Goal: Information Seeking & Learning: Learn about a topic

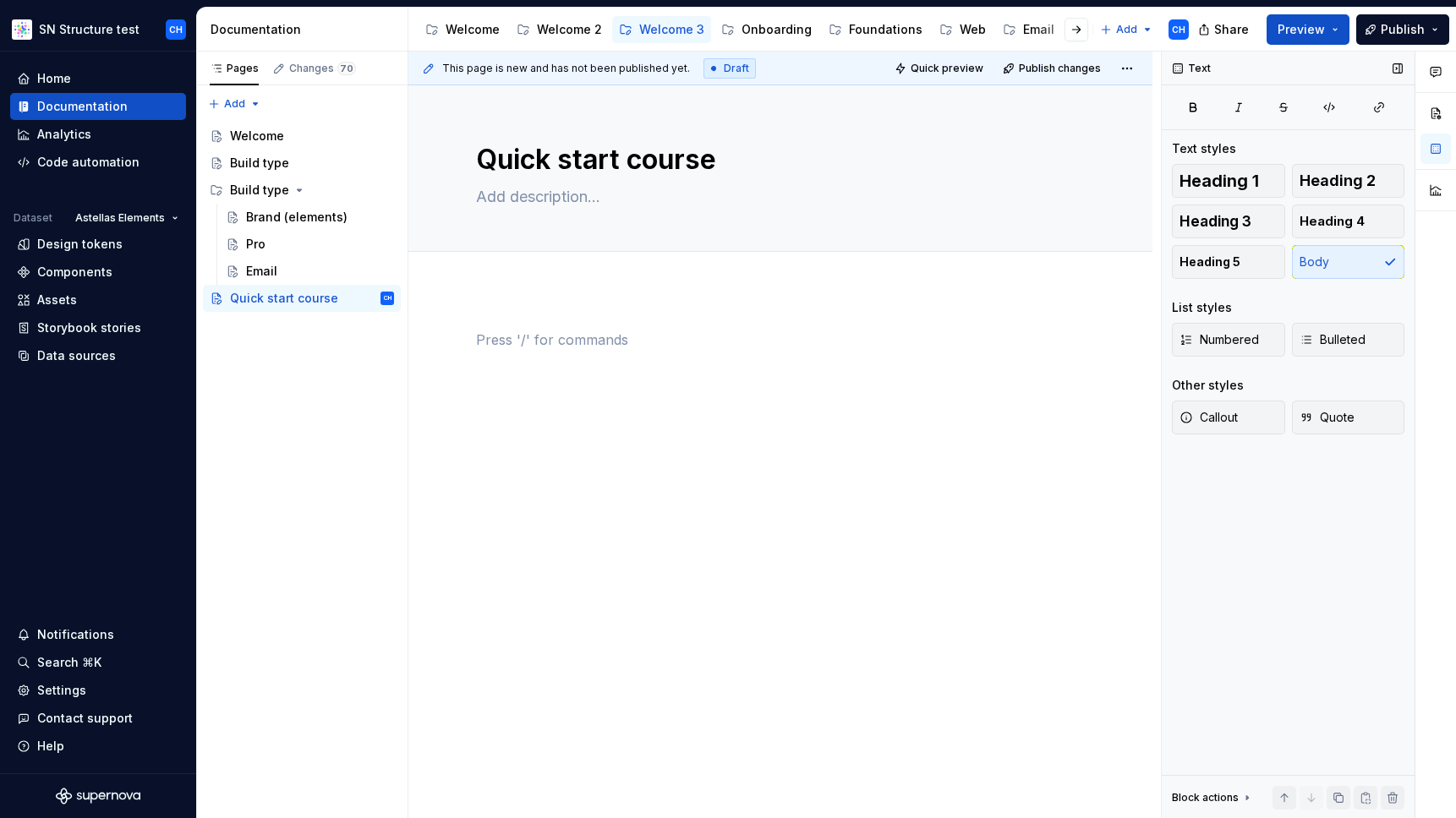
click at [1268, 523] on div "Text Text styles Heading 1 Heading 2 Heading 3 Heading 4 Heading 5 Body List st…" at bounding box center [1289, 435] width 253 height 768
click at [524, 396] on div at bounding box center [780, 372] width 609 height 85
click at [254, 166] on div "Build type" at bounding box center [259, 163] width 60 height 17
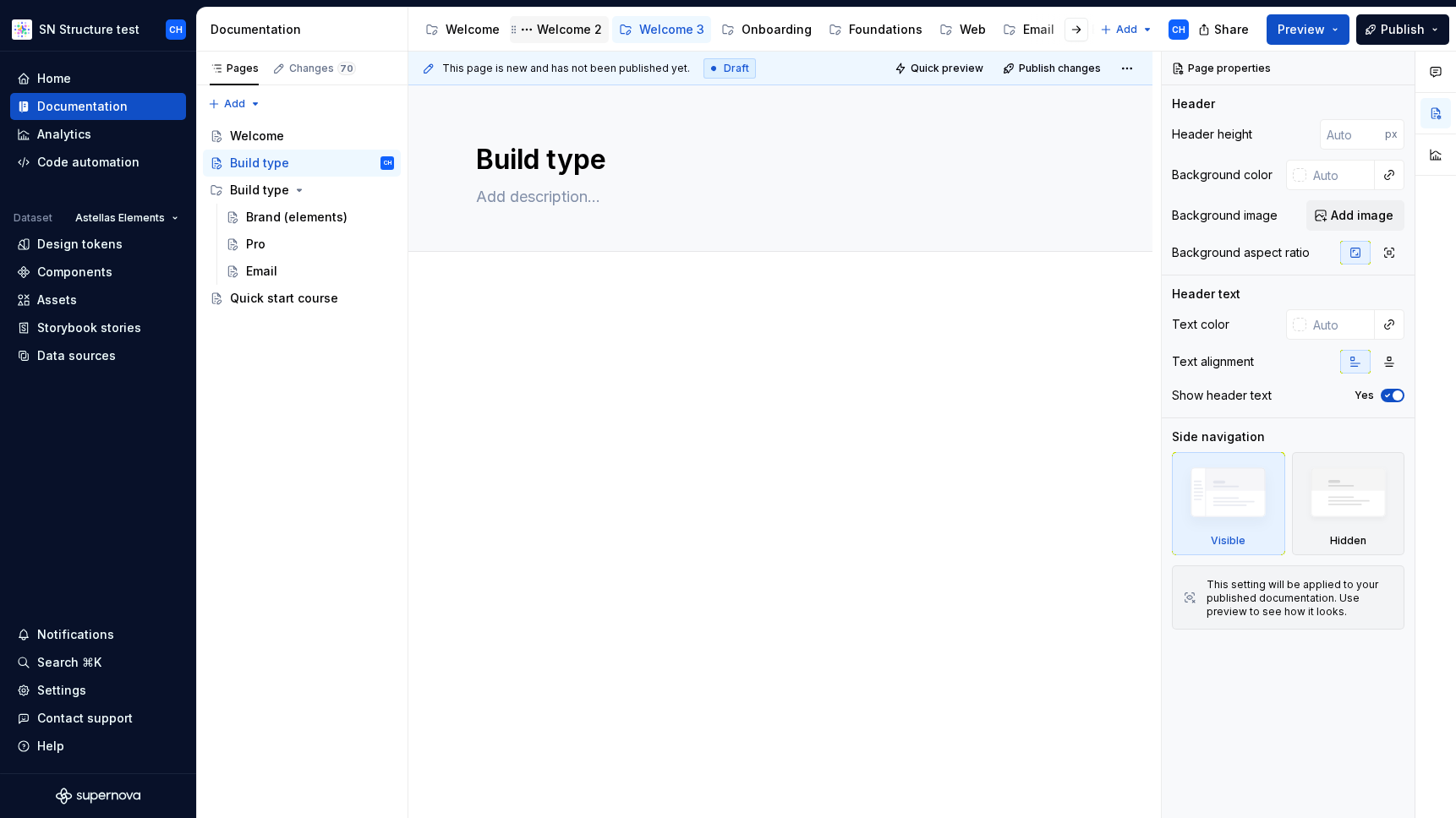
click at [559, 23] on div "Welcome 2" at bounding box center [570, 30] width 65 height 17
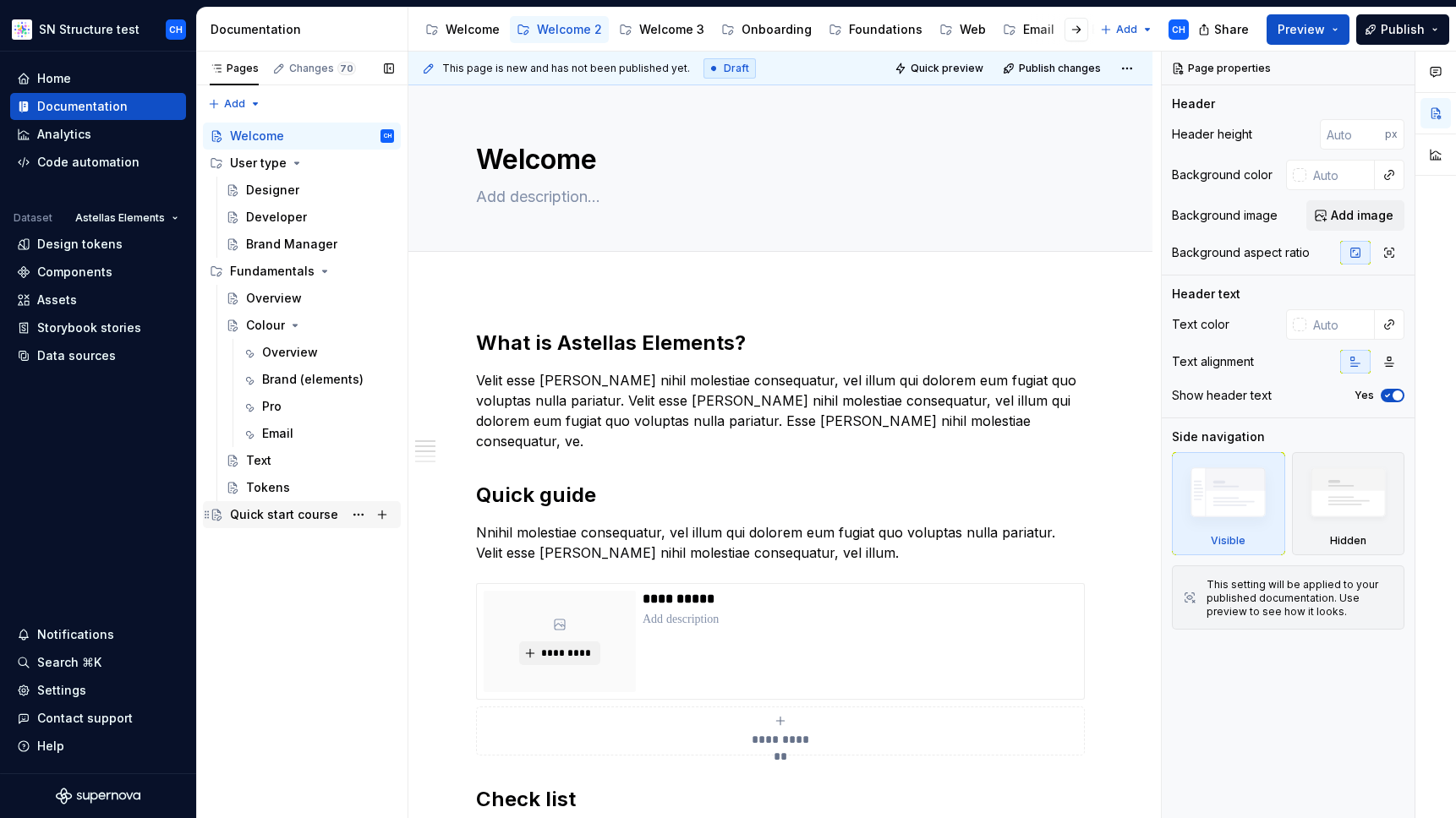
click at [254, 521] on div "Quick start course" at bounding box center [284, 515] width 108 height 17
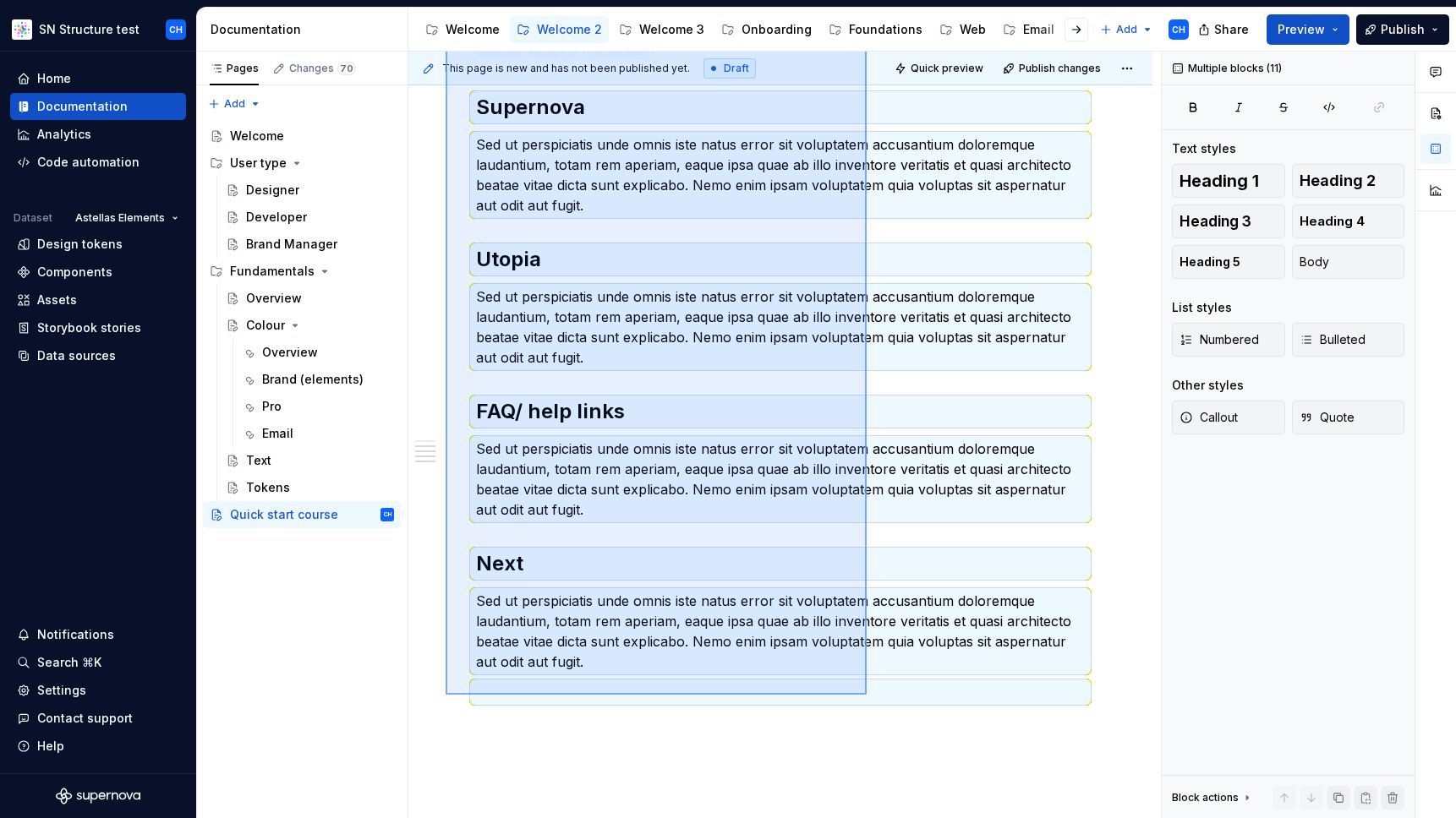
scroll to position [467, 0]
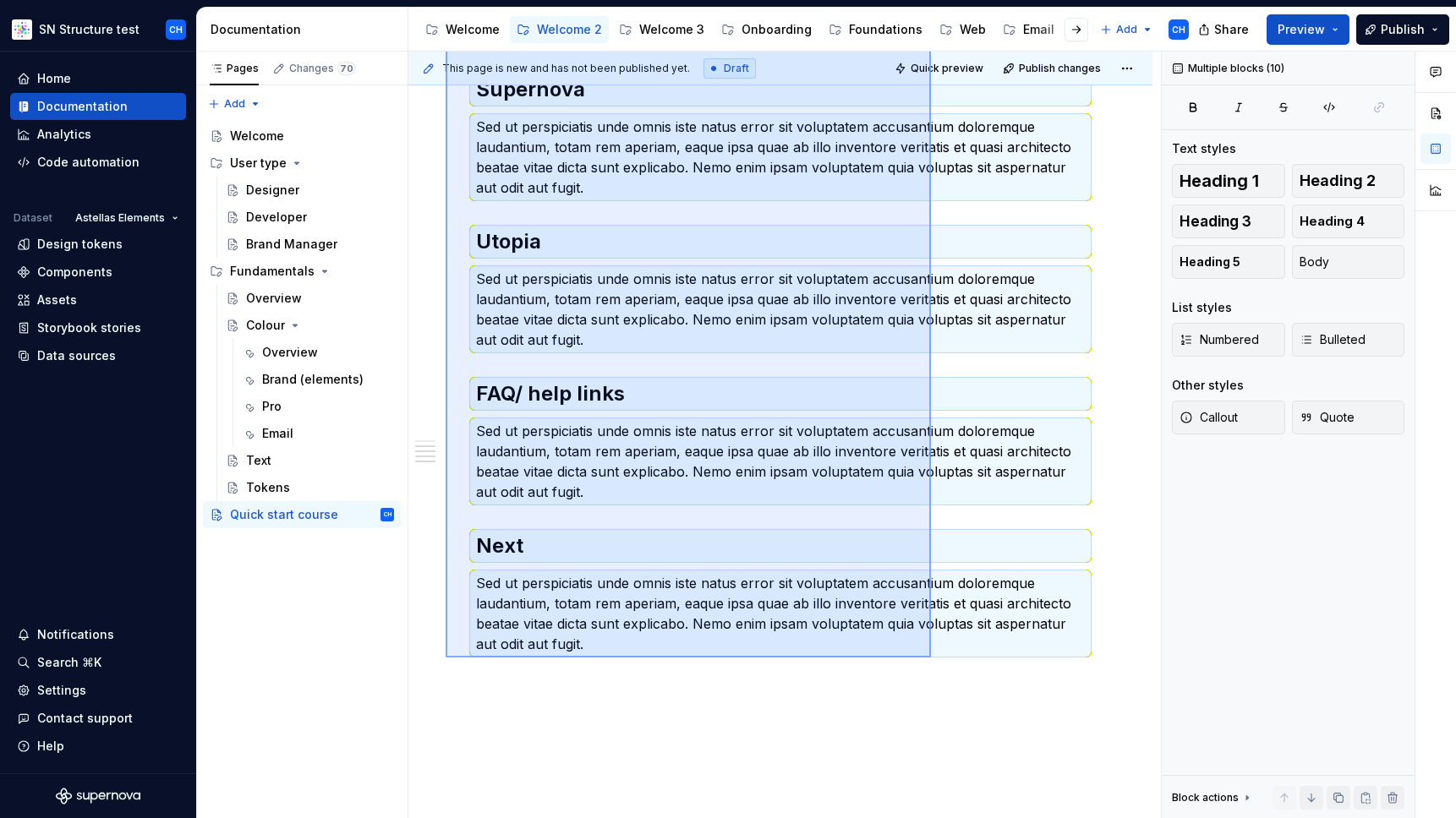
drag, startPoint x: 452, startPoint y: 315, endPoint x: 931, endPoint y: 658, distance: 589.1
click at [931, 658] on div "This page is new and has not been published yet. Draft Quick preview Publish ch…" at bounding box center [785, 435] width 753 height 768
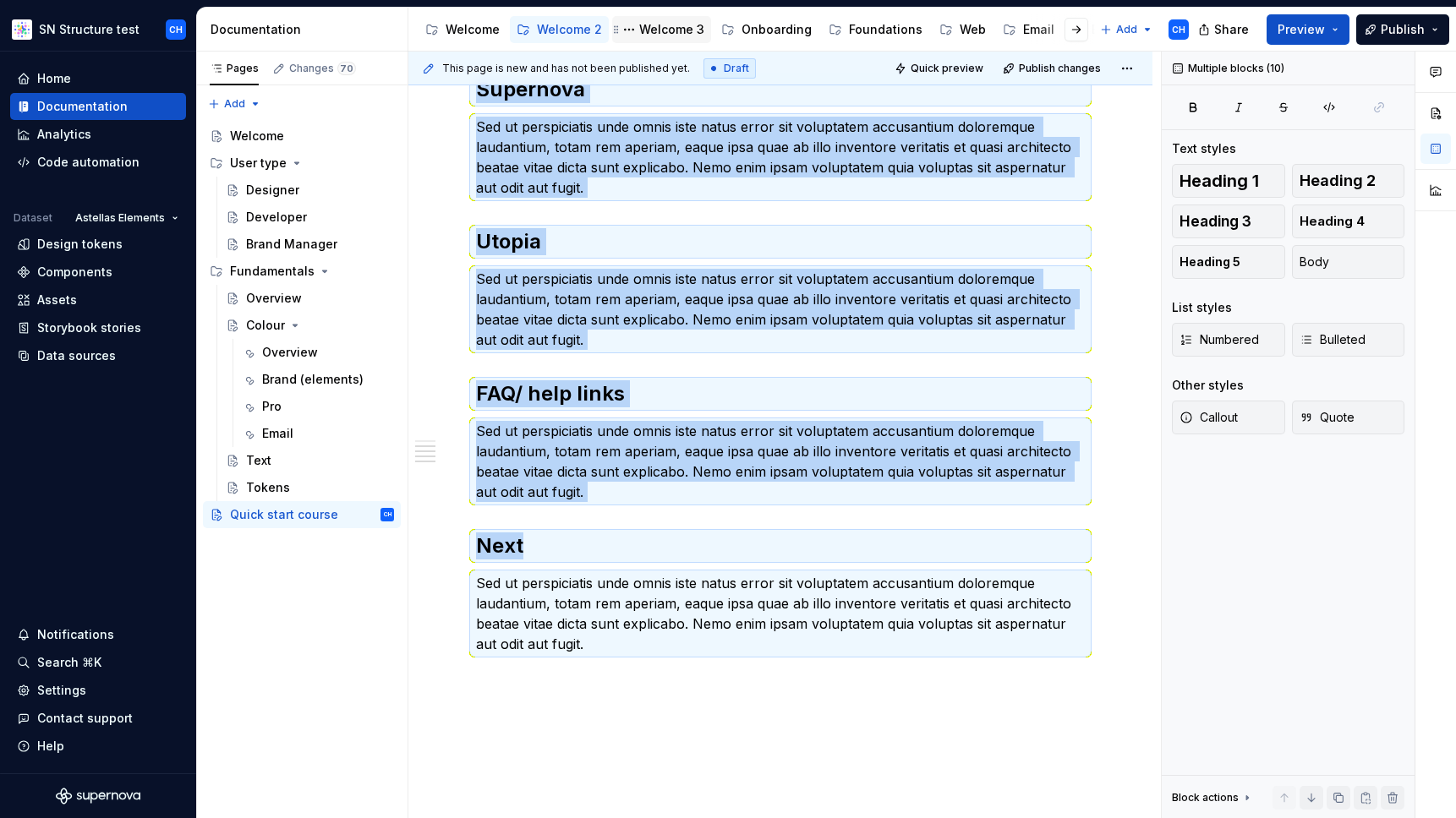
click at [680, 26] on div "Welcome 3" at bounding box center [672, 30] width 65 height 17
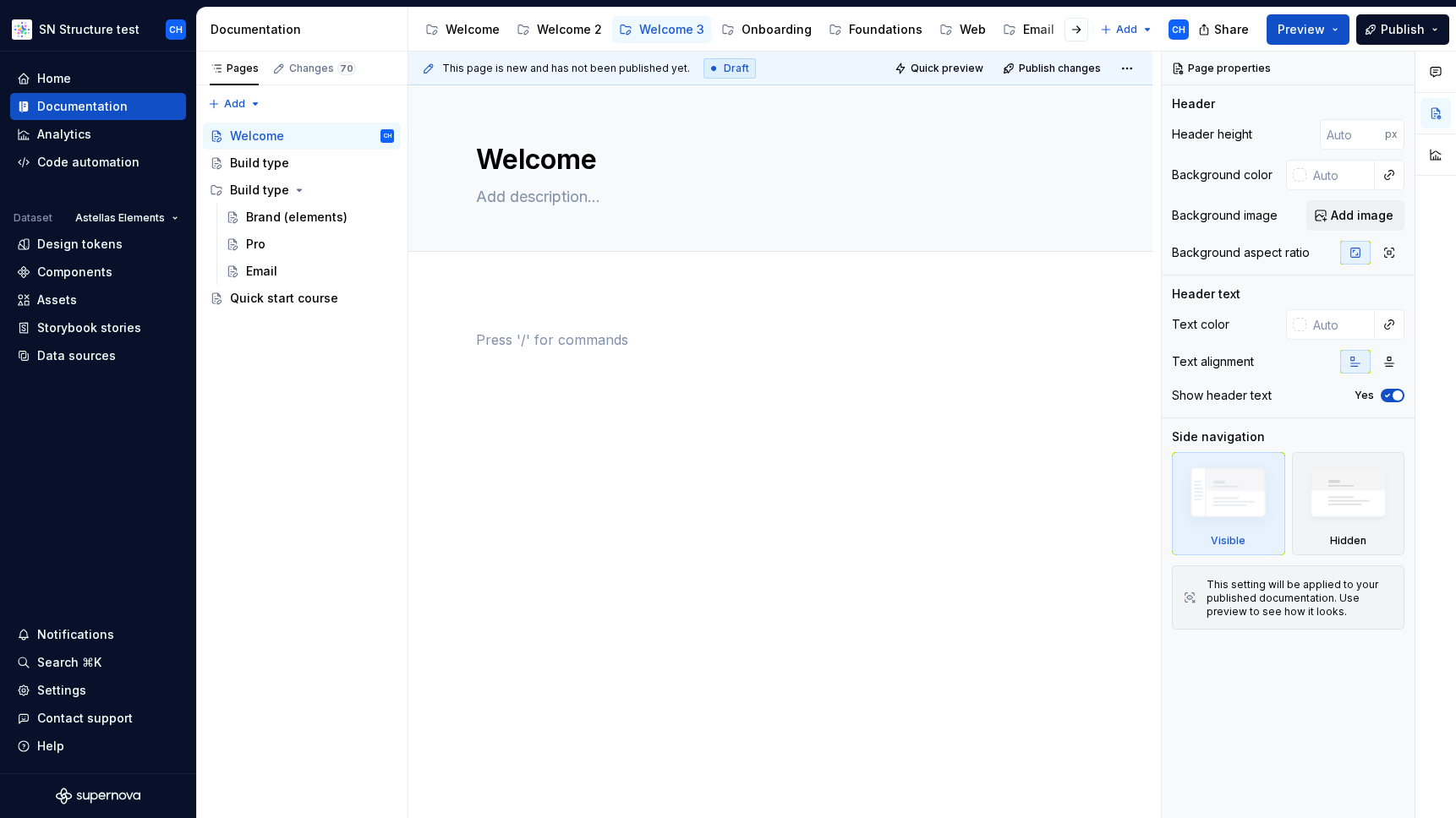
click at [550, 377] on div at bounding box center [780, 362] width 609 height 64
click at [259, 298] on div "Quick start course" at bounding box center [284, 298] width 108 height 17
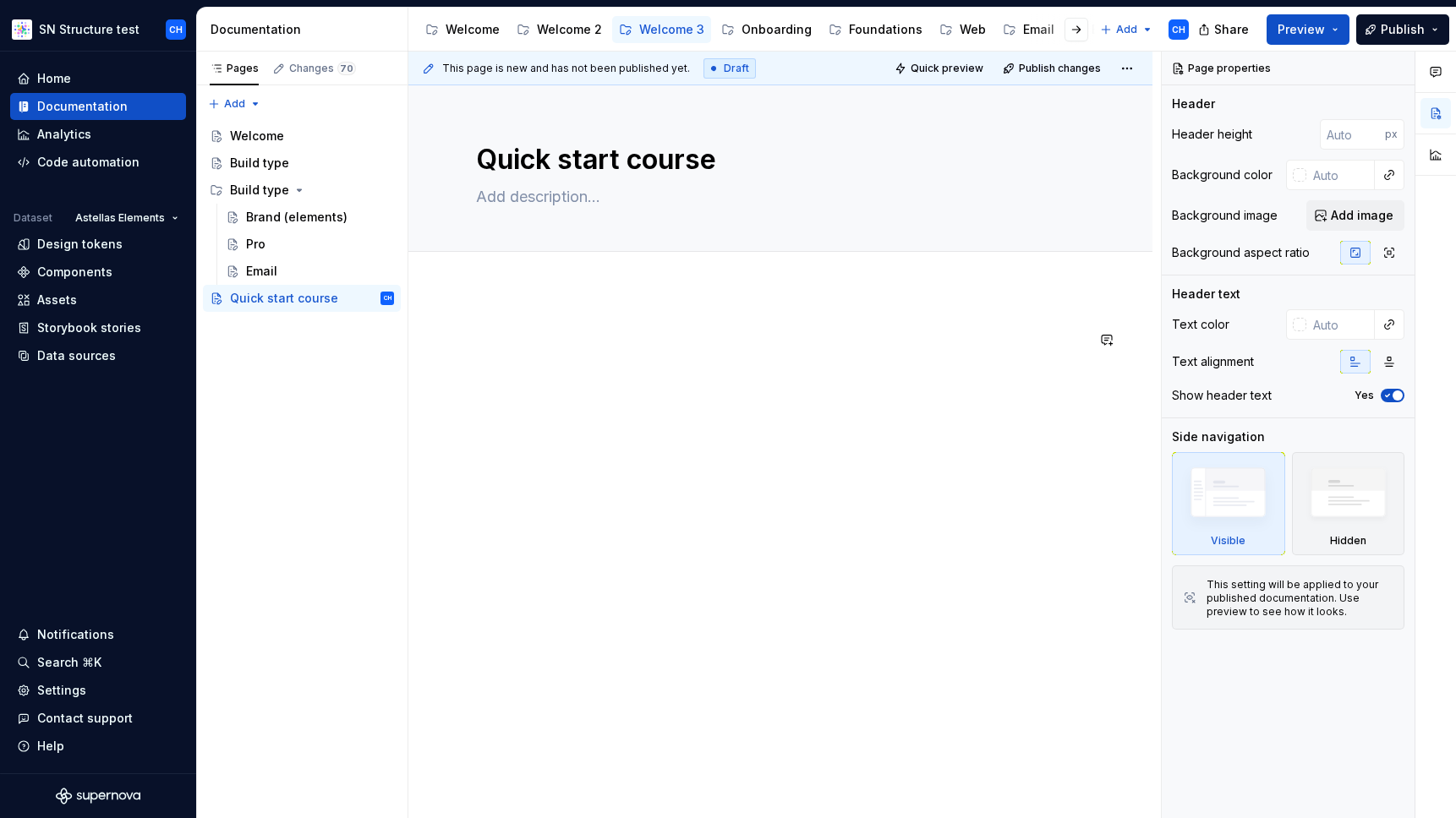
click at [560, 360] on div at bounding box center [780, 362] width 609 height 64
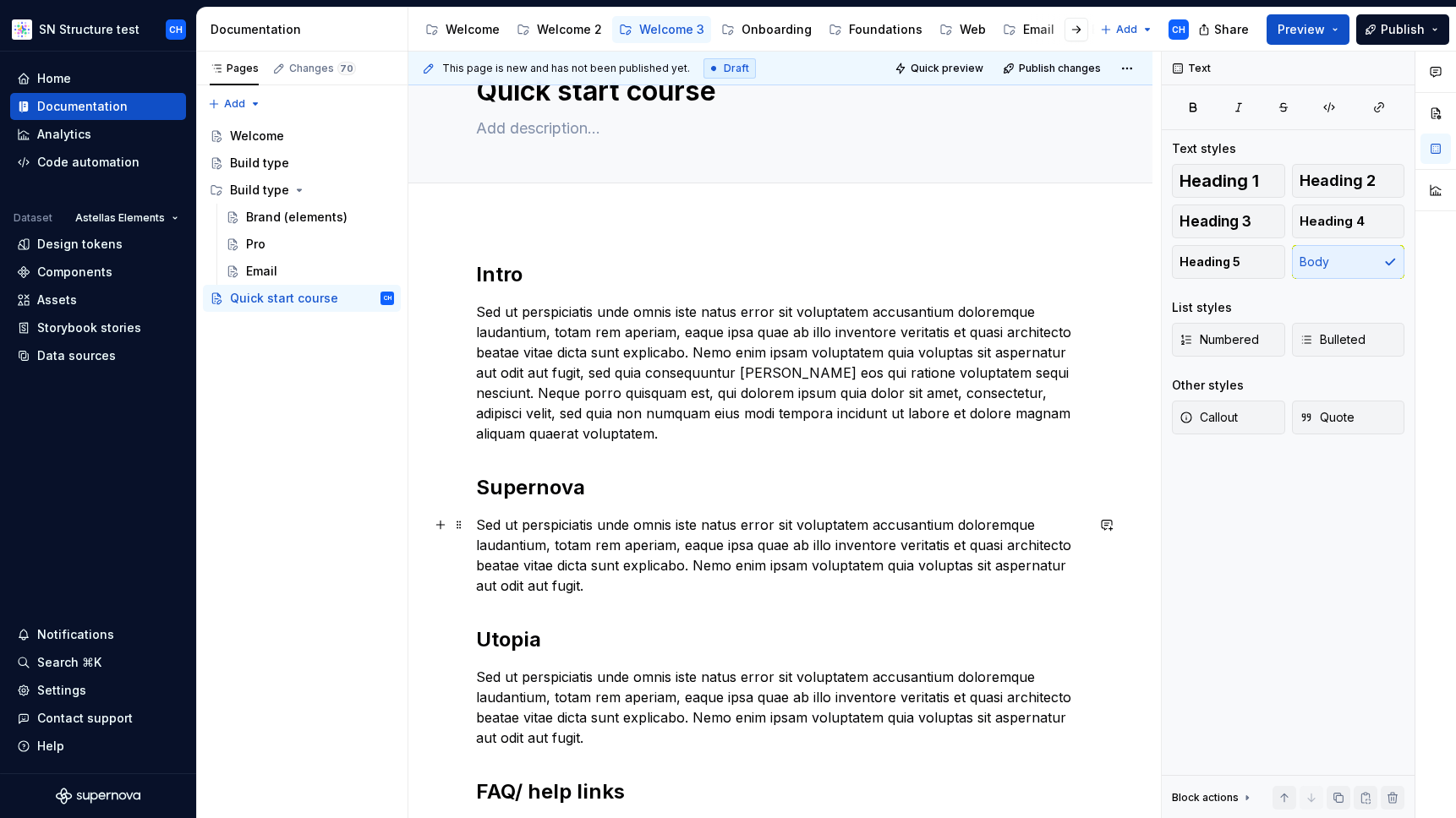
scroll to position [67, 0]
click at [564, 33] on div "Welcome 2" at bounding box center [570, 30] width 65 height 17
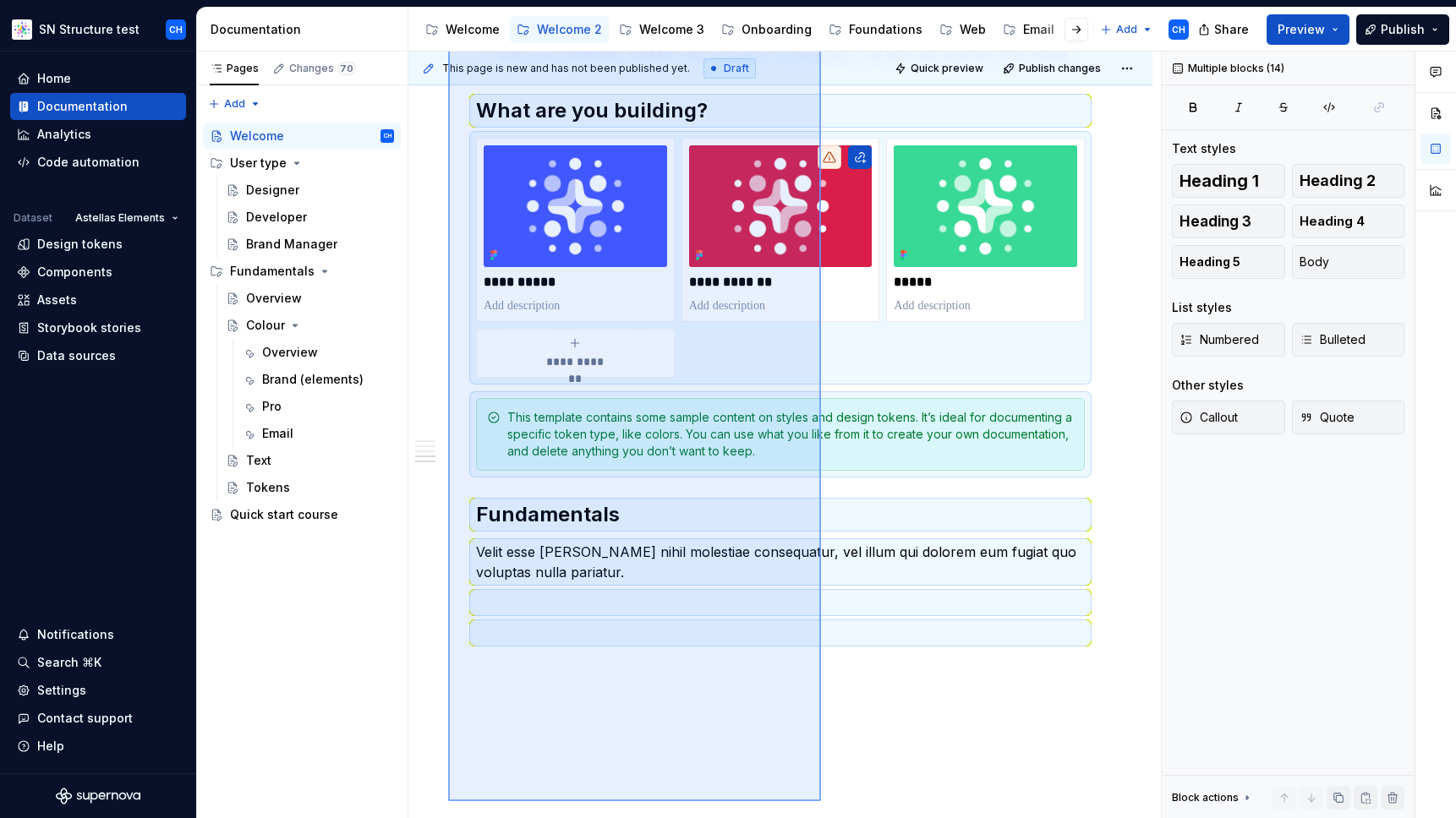
scroll to position [867, 0]
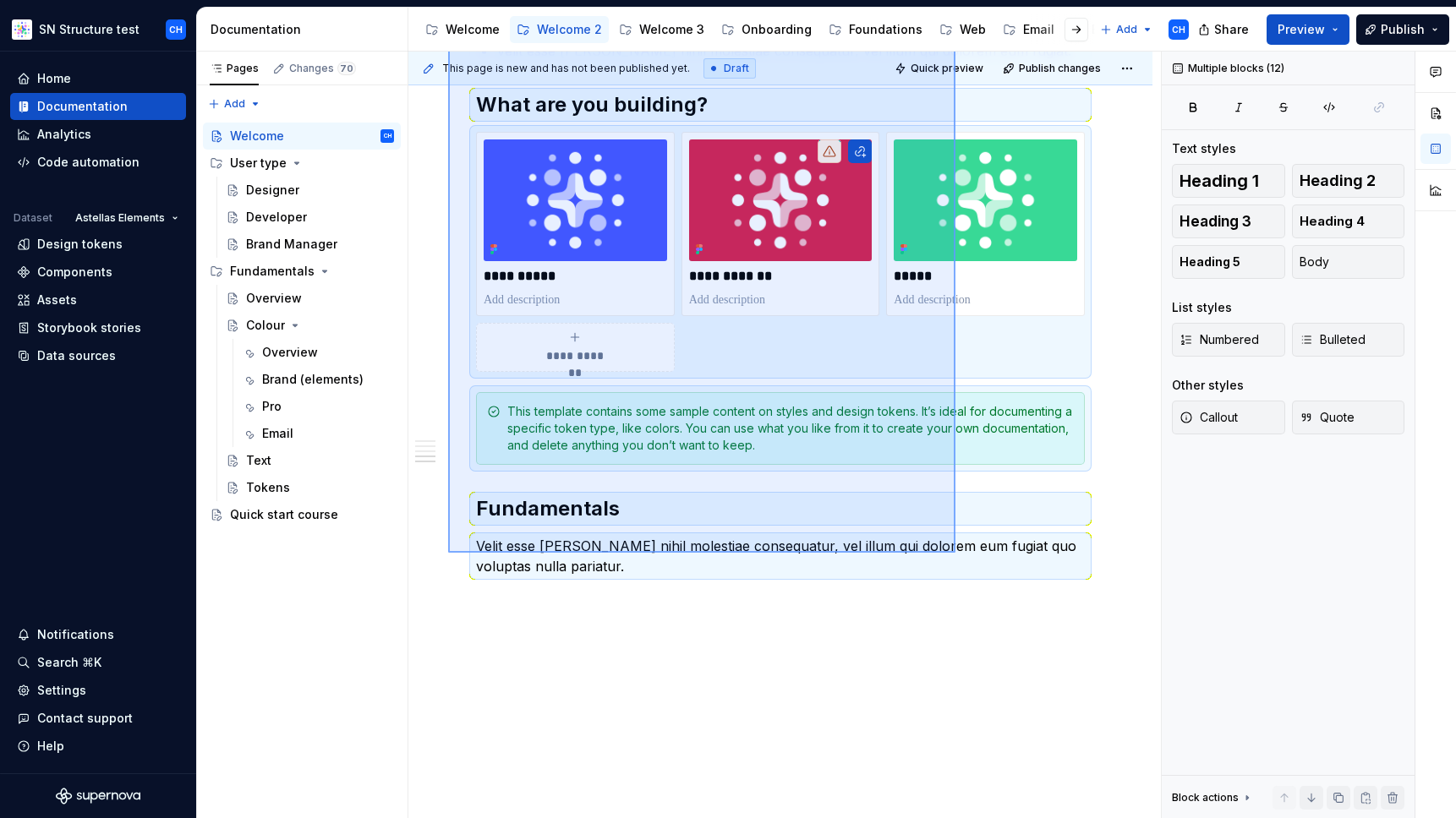
drag, startPoint x: 467, startPoint y: 330, endPoint x: 956, endPoint y: 553, distance: 537.4
click at [956, 553] on div "**********" at bounding box center [785, 435] width 753 height 768
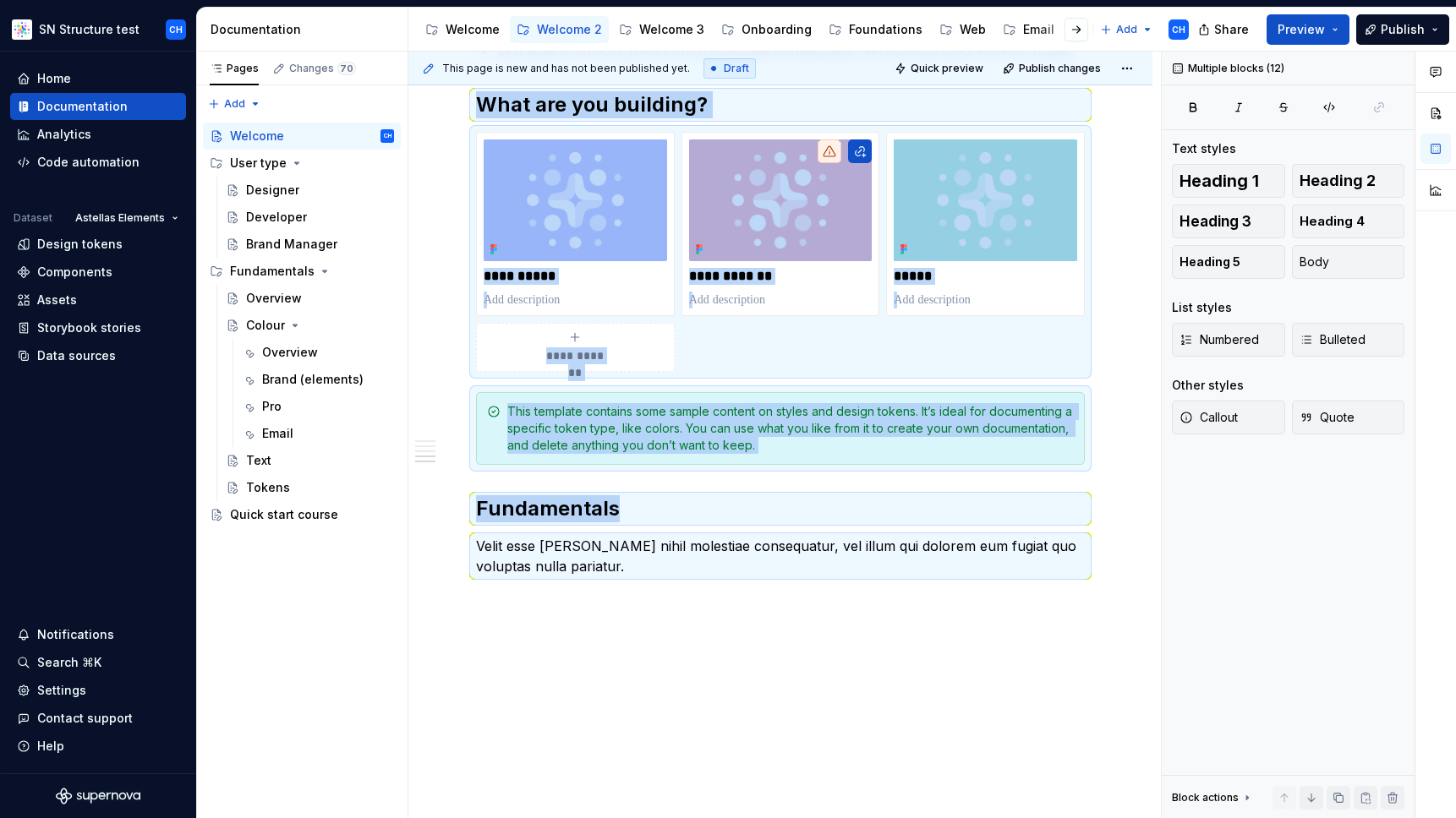
copy div "**********"
click at [660, 36] on div "Welcome 3" at bounding box center [672, 30] width 65 height 17
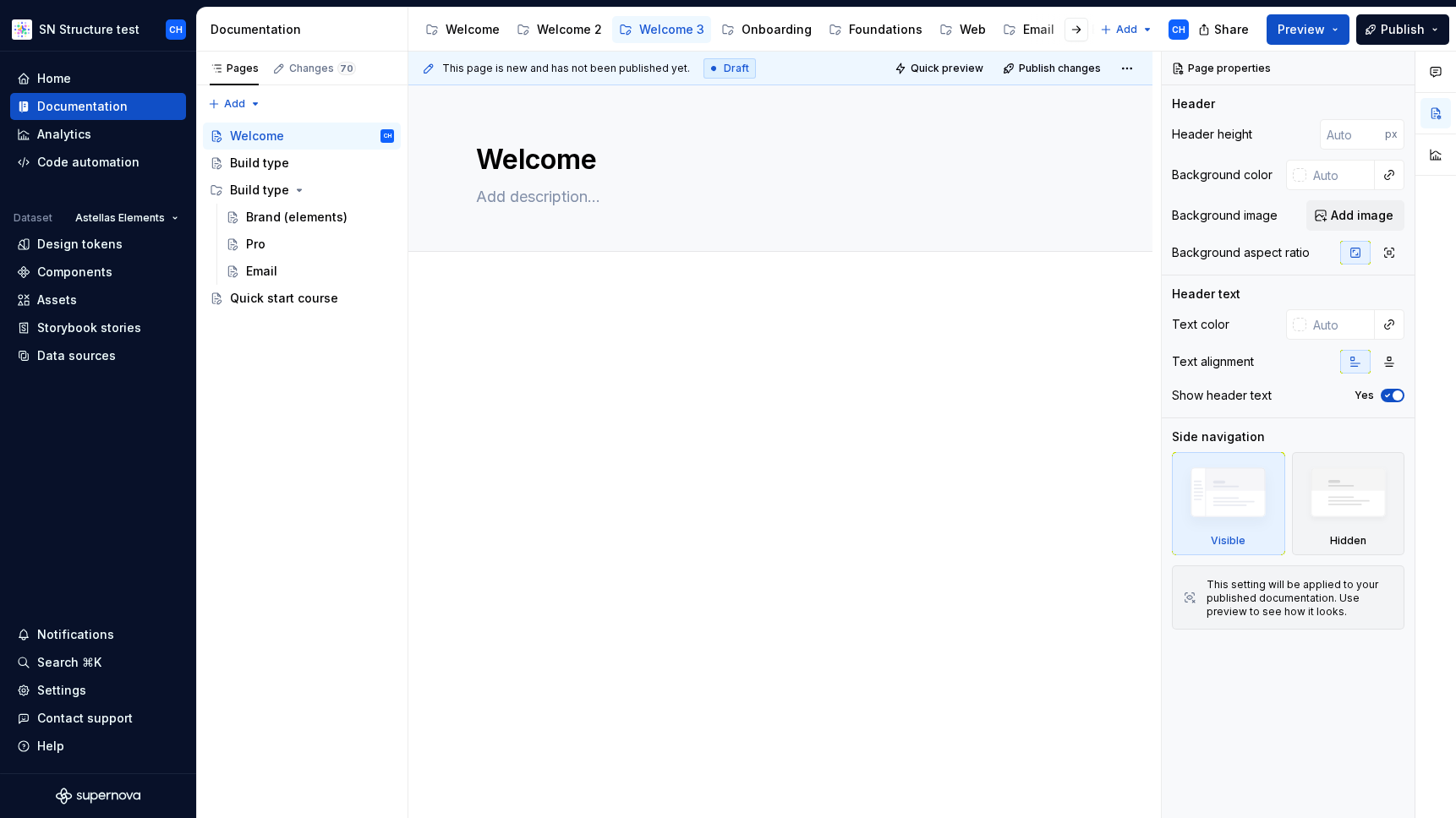
click at [566, 379] on div at bounding box center [780, 362] width 609 height 64
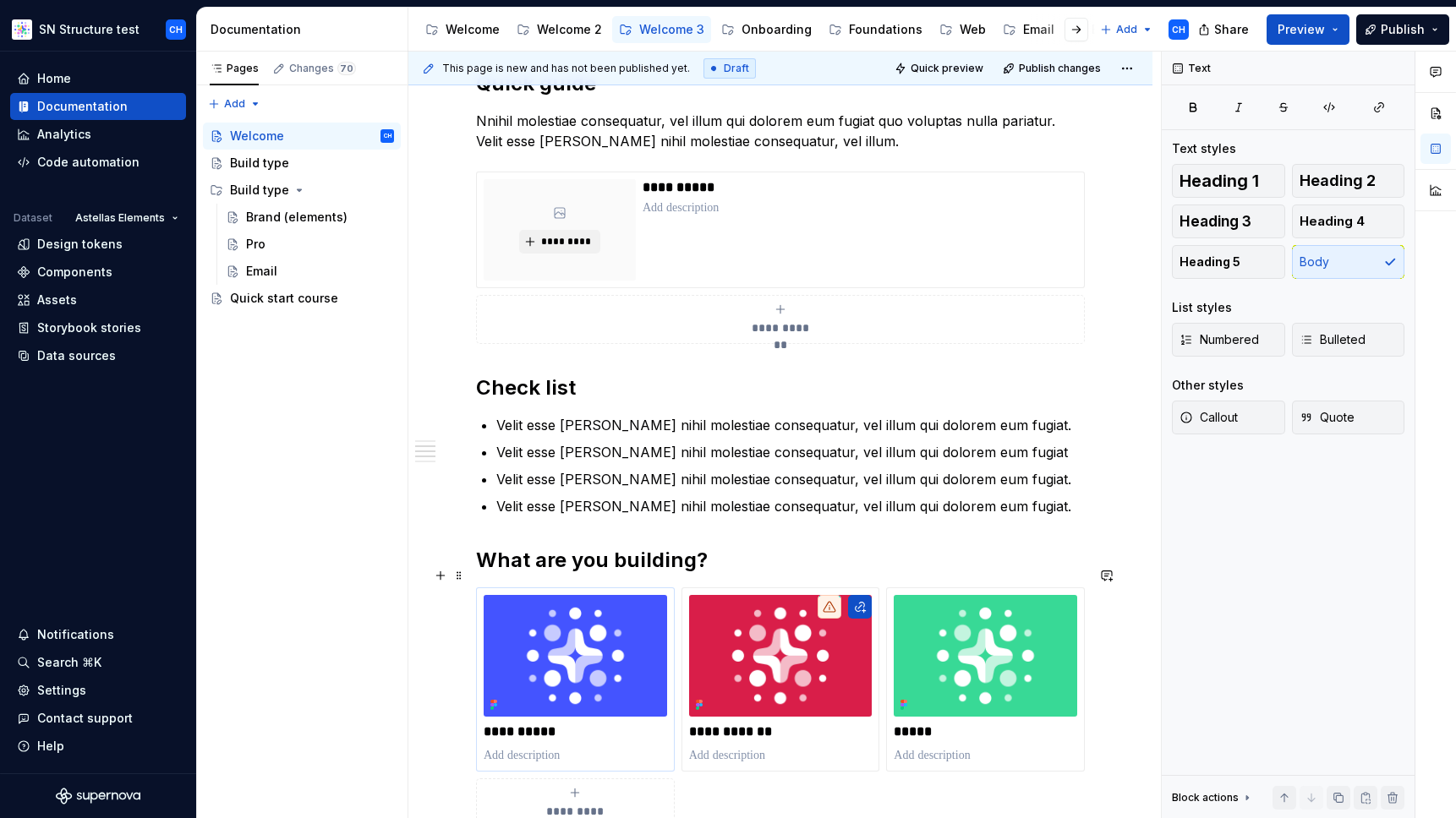
scroll to position [376, 0]
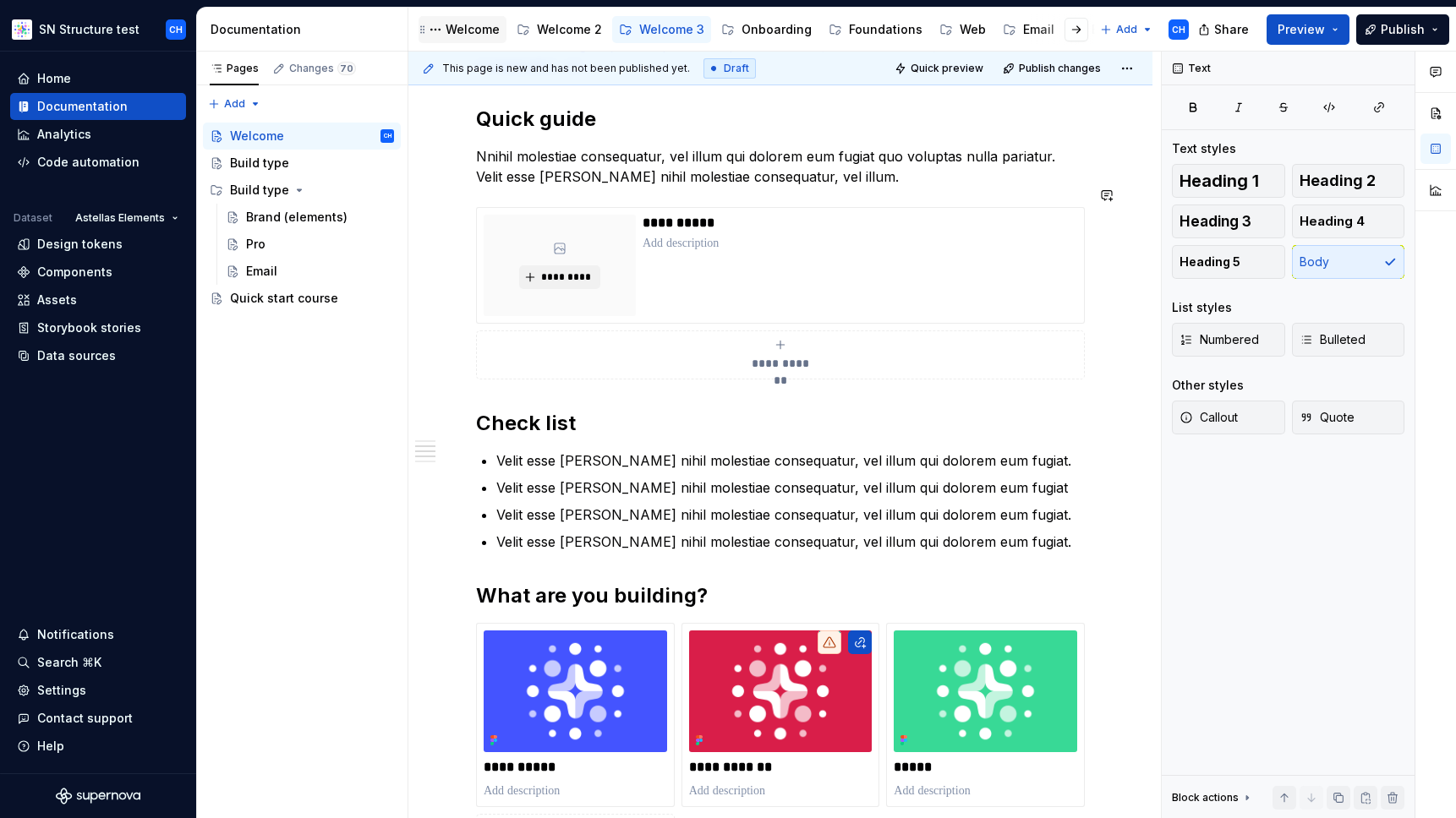
click at [479, 33] on div "Welcome" at bounding box center [472, 30] width 54 height 17
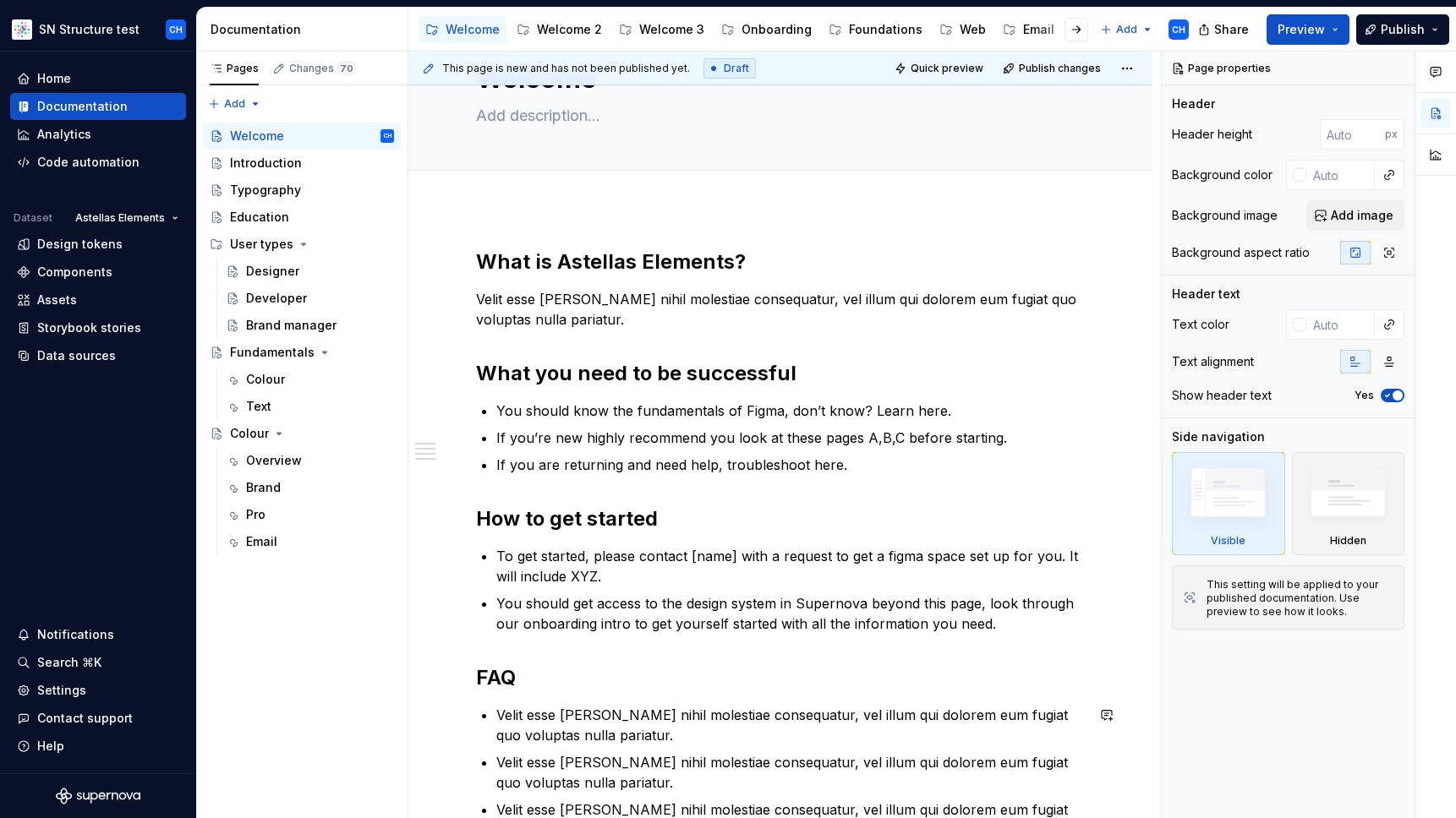
scroll to position [42, 0]
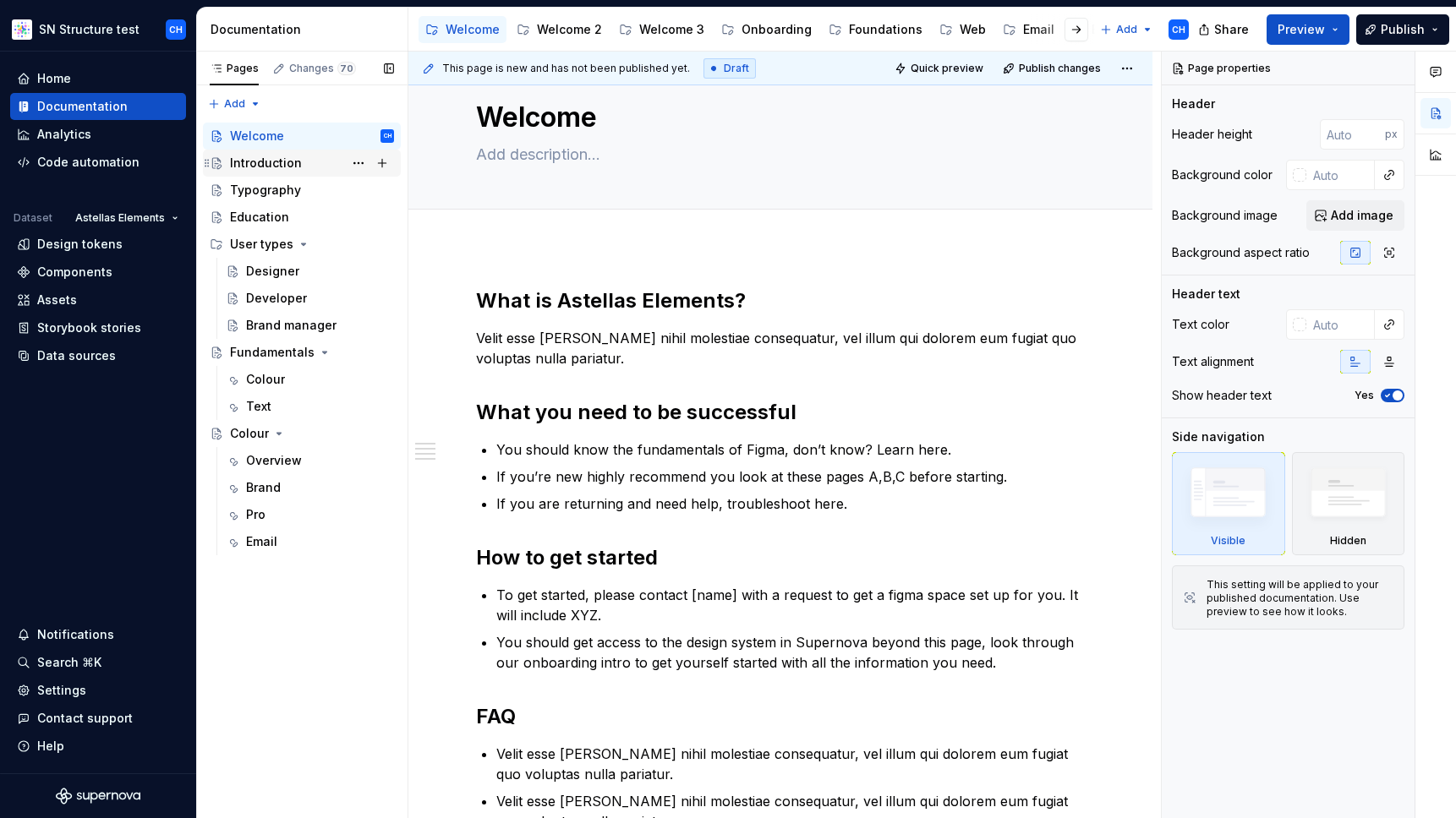
click at [264, 162] on div "Introduction" at bounding box center [265, 163] width 72 height 17
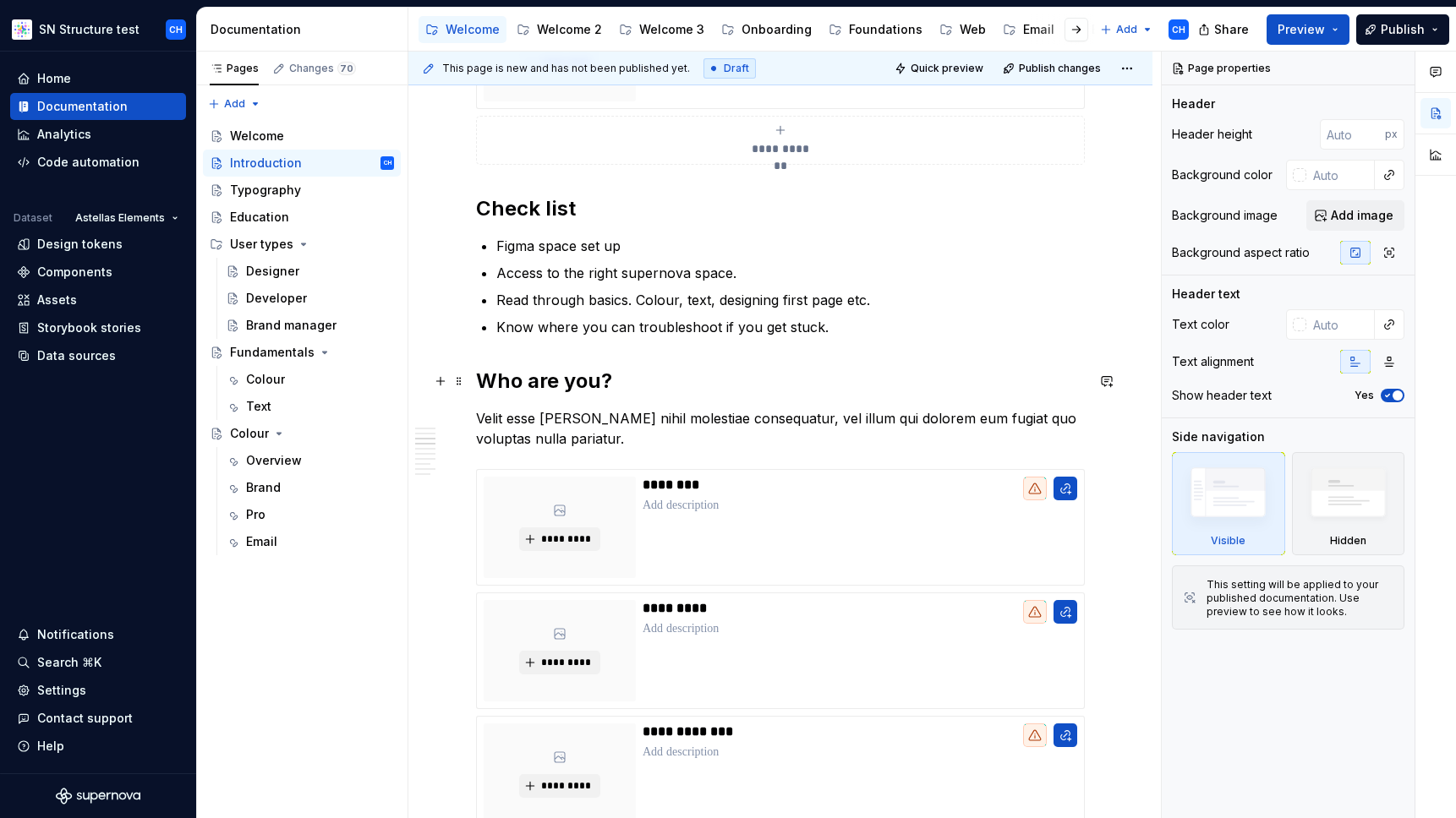
scroll to position [687, 0]
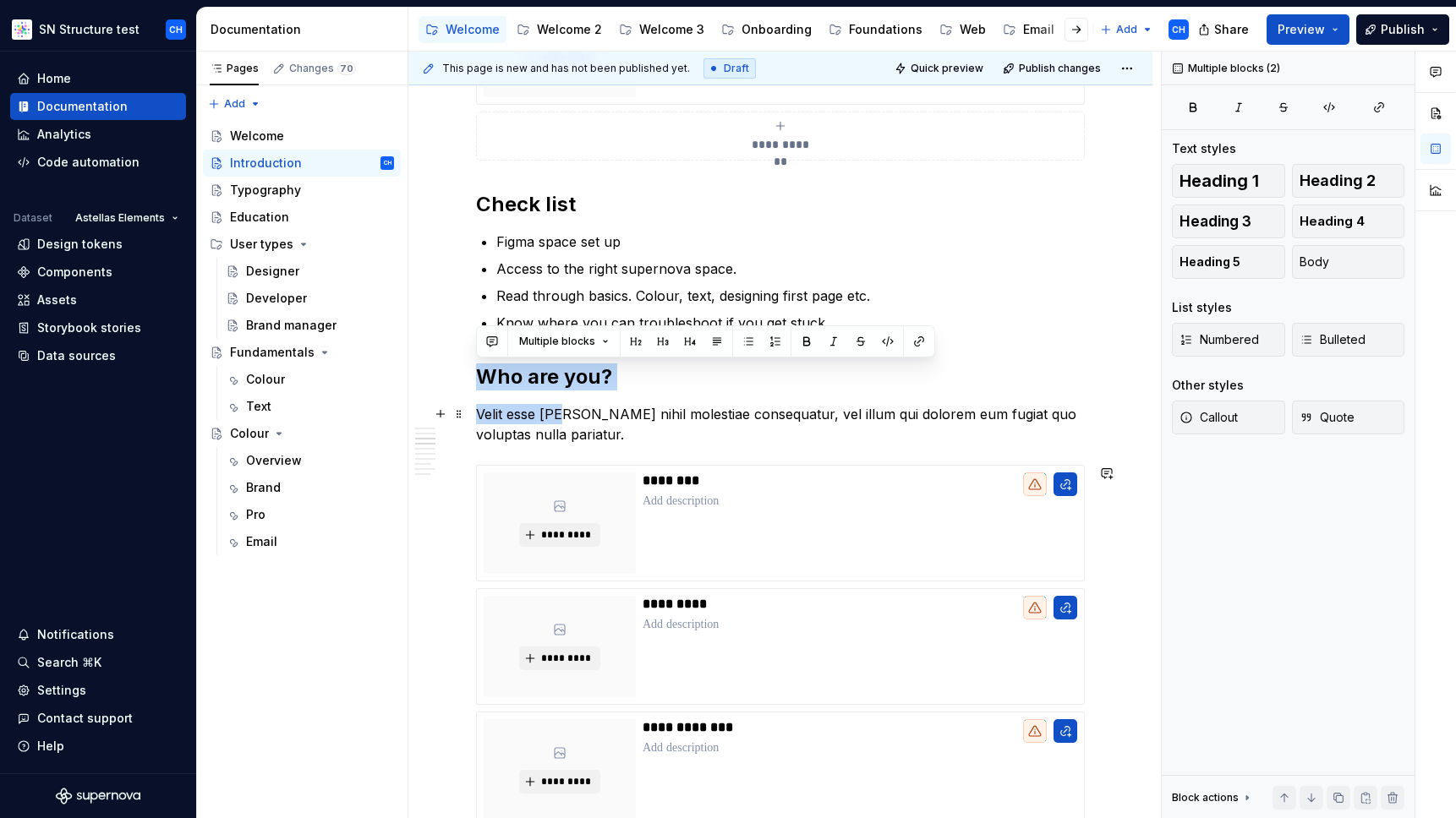
drag, startPoint x: 486, startPoint y: 359, endPoint x: 569, endPoint y: 405, distance: 94.9
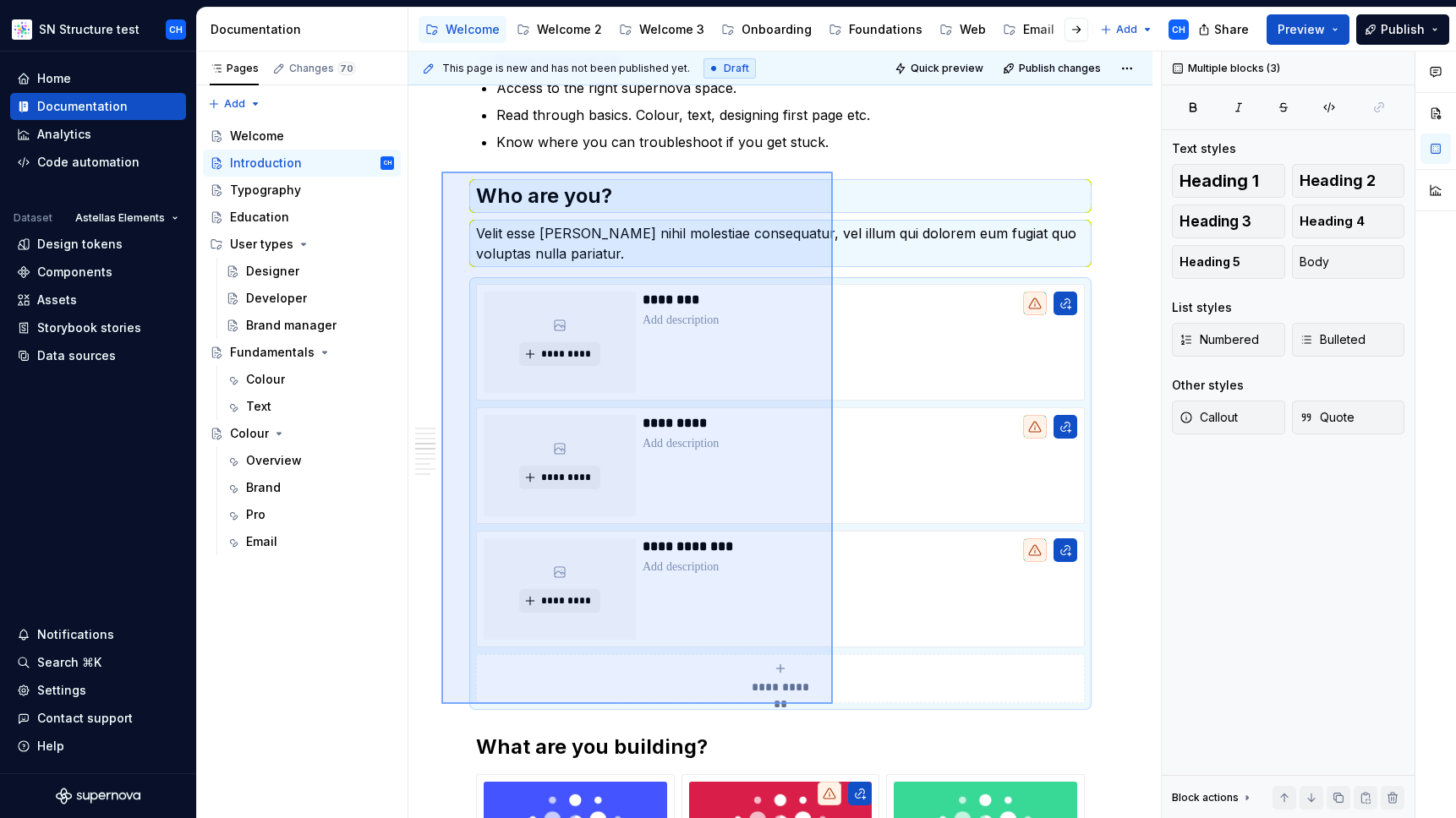
scroll to position [877, 0]
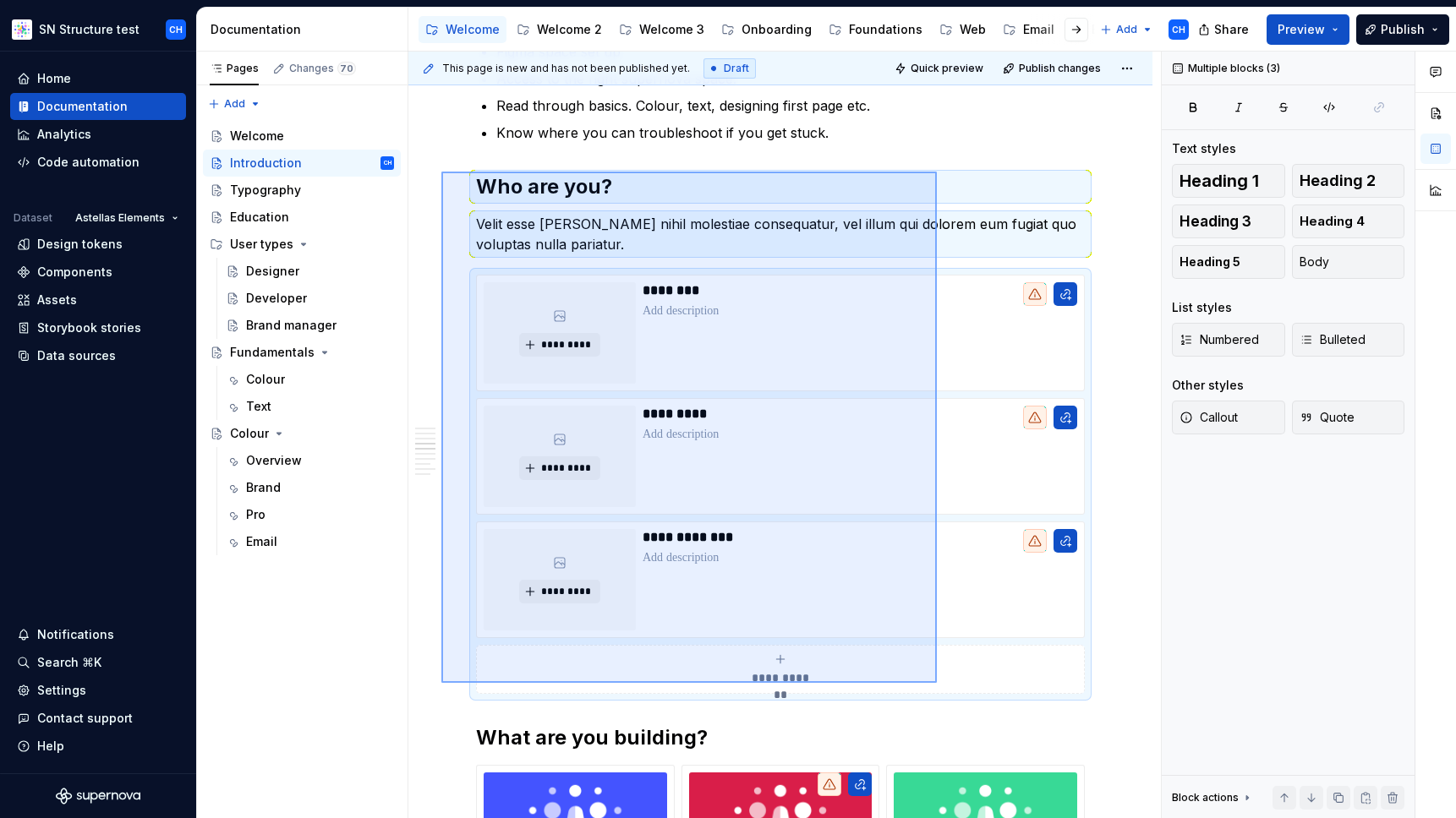
drag, startPoint x: 442, startPoint y: 362, endPoint x: 937, endPoint y: 683, distance: 590.0
click at [937, 683] on div "**********" at bounding box center [785, 435] width 753 height 768
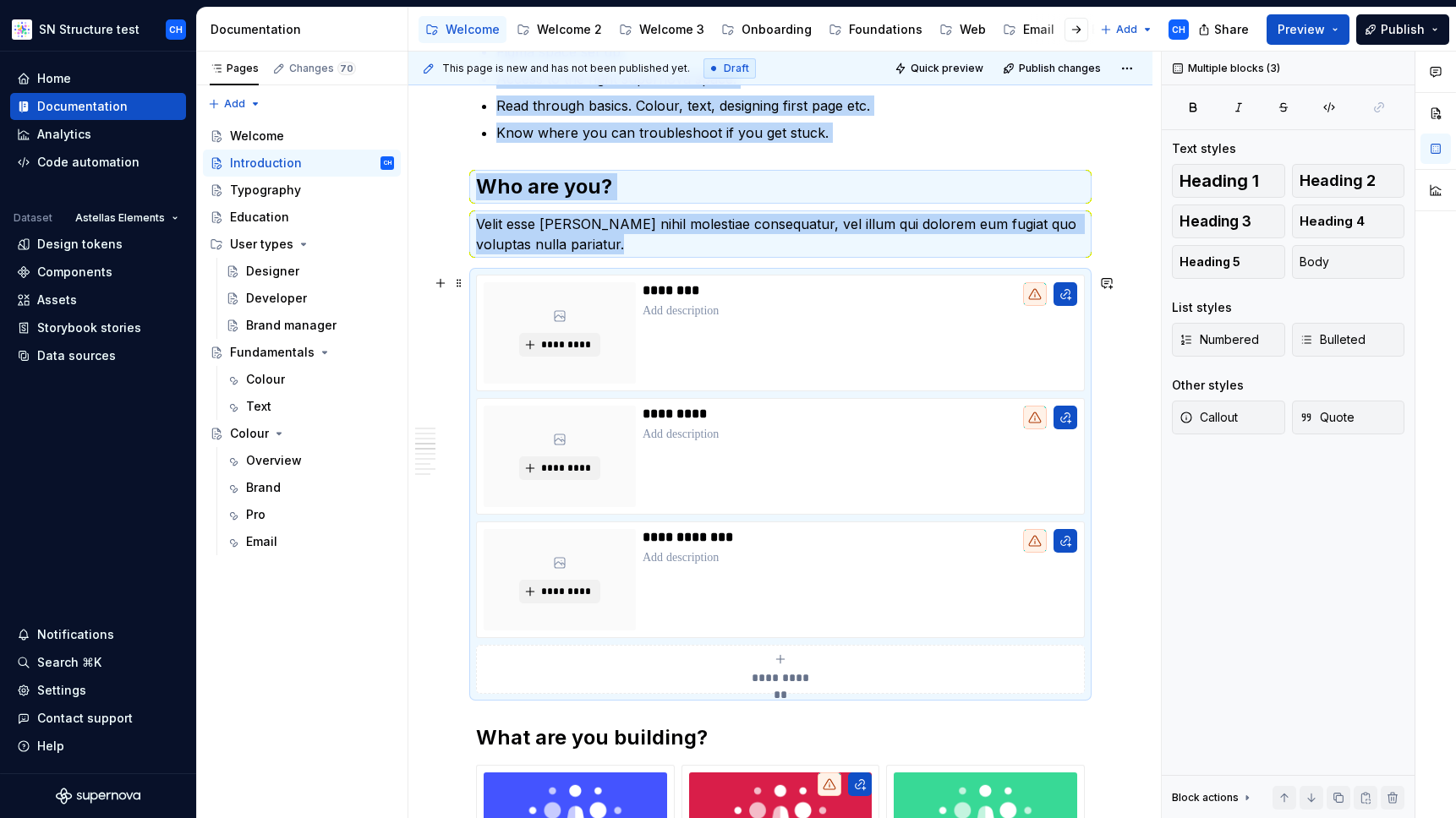
copy div "Figma space set up Access to the right supernova space. Read through basics. Co…"
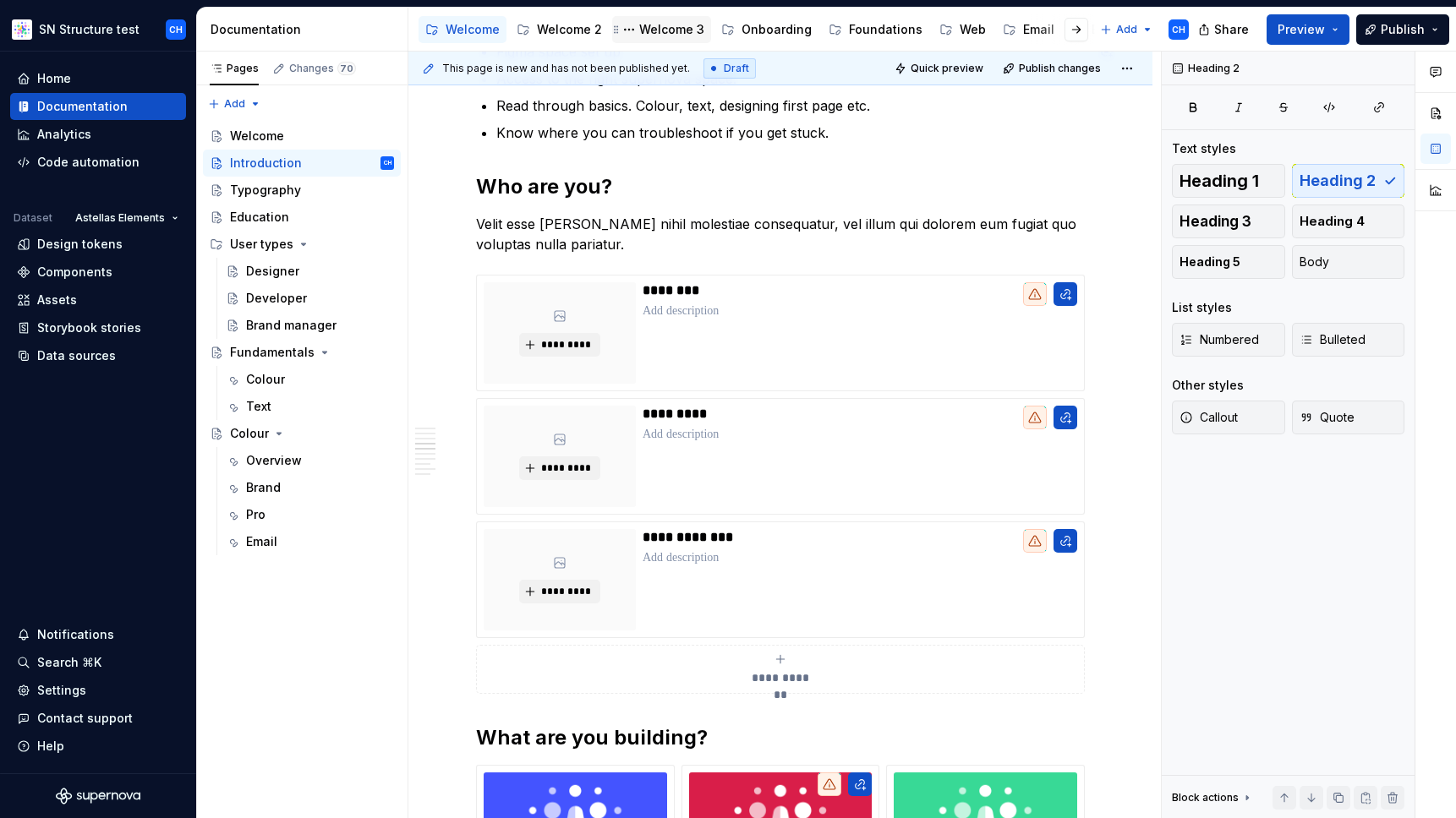
click at [651, 37] on div "Welcome 3" at bounding box center [672, 30] width 65 height 17
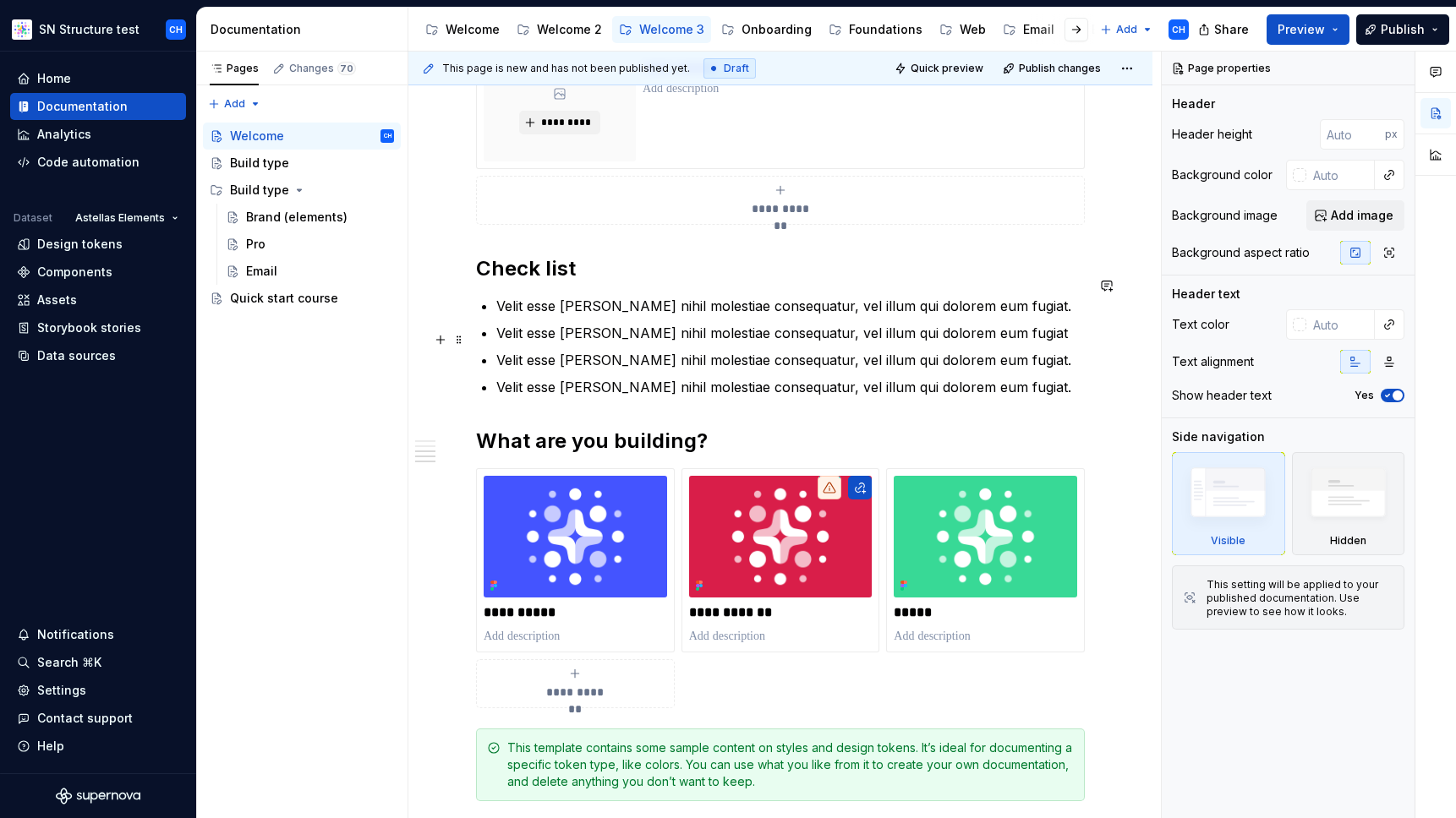
scroll to position [530, 0]
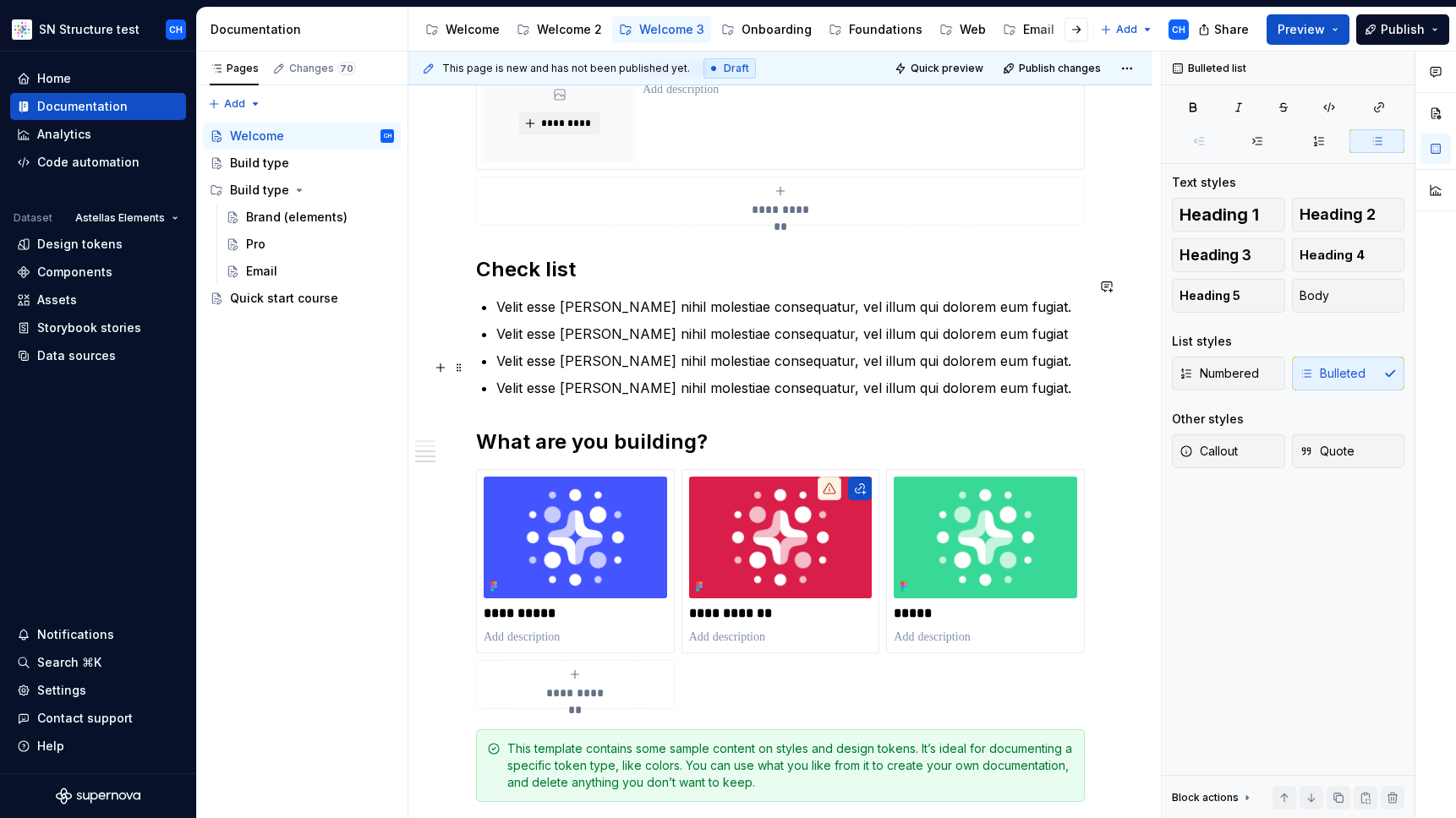
click at [1025, 378] on p "Velit esse [PERSON_NAME] nihil molestiae consequatur, vel illum qui dolorem eum…" at bounding box center [790, 389] width 589 height 20
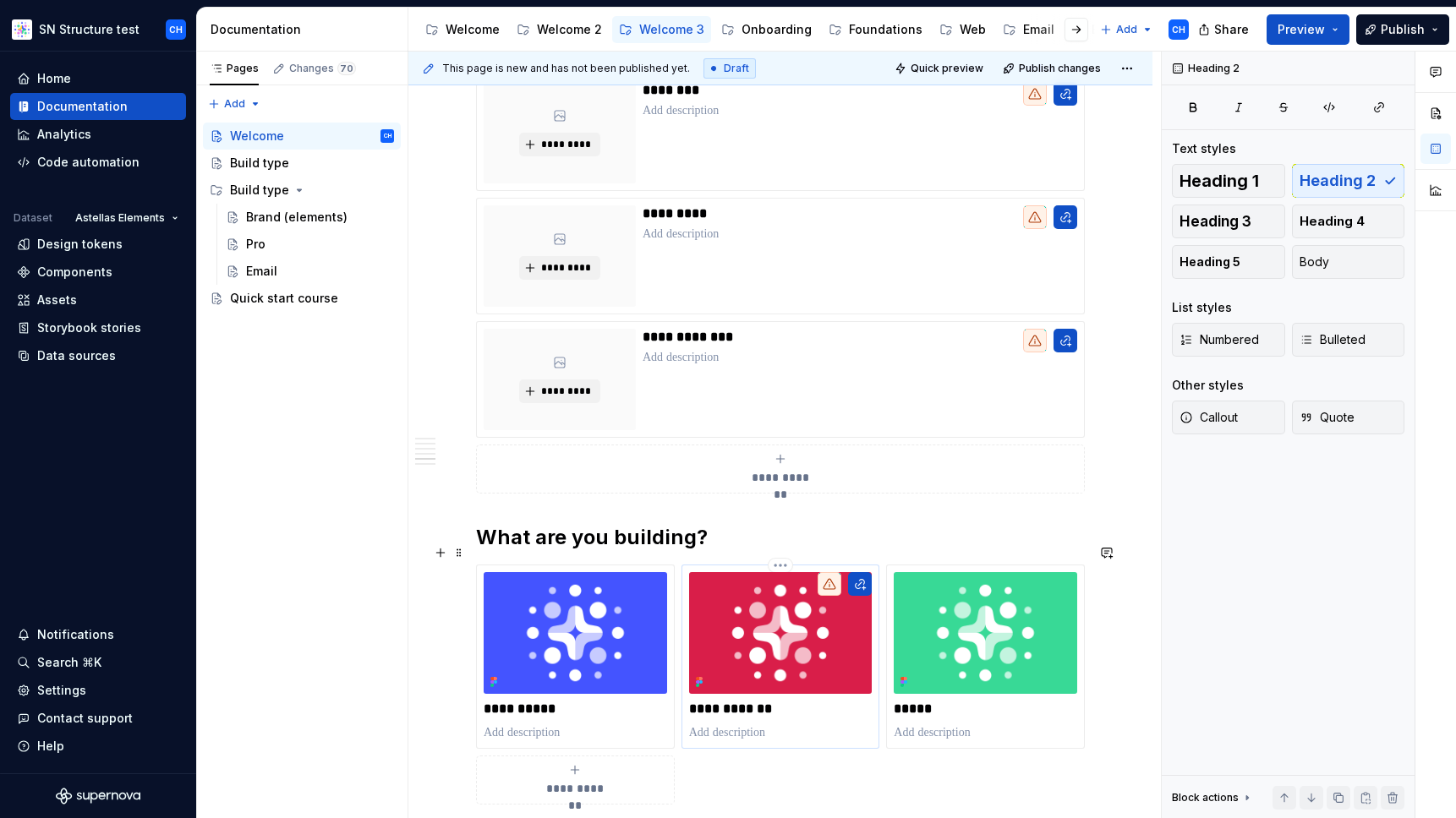
scroll to position [1076, 0]
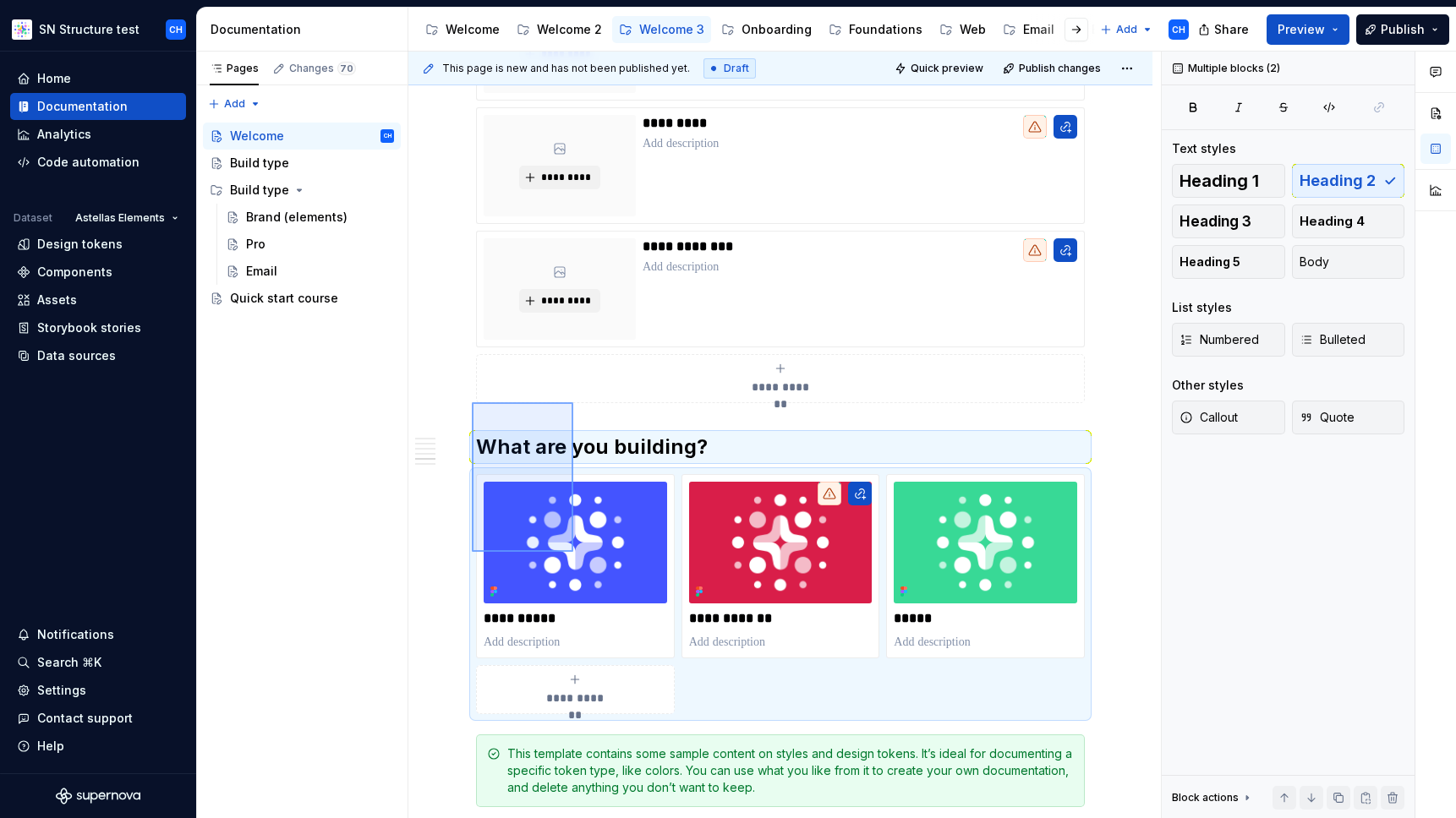
drag, startPoint x: 472, startPoint y: 402, endPoint x: 574, endPoint y: 552, distance: 181.4
click at [574, 552] on div "**********" at bounding box center [785, 435] width 753 height 768
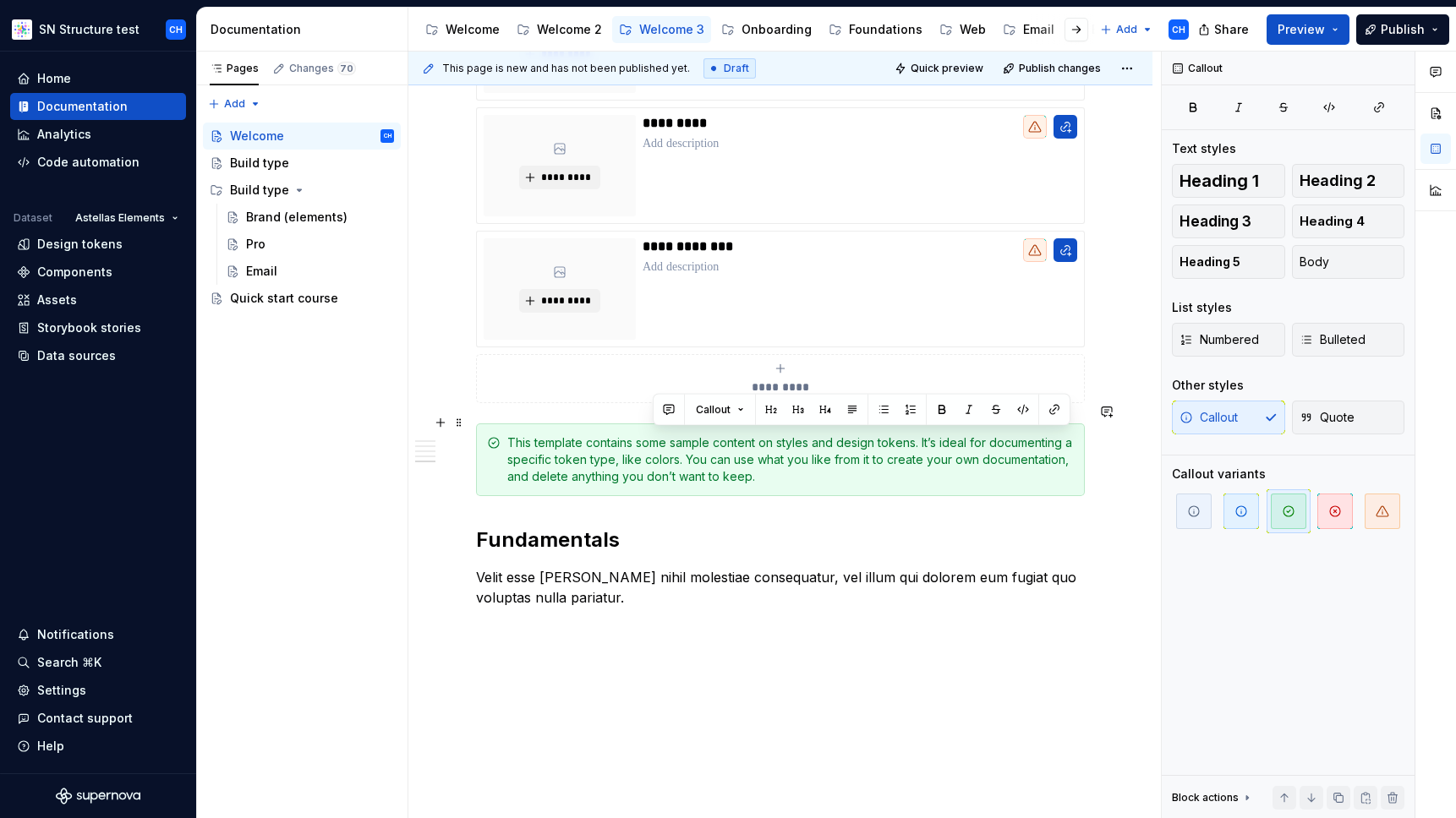
click at [558, 435] on div "This template contains some sample content on styles and design tokens. It’s id…" at bounding box center [790, 460] width 566 height 51
click at [553, 435] on div "This template contains some sample content on styles and design tokens. It’s id…" at bounding box center [790, 460] width 566 height 51
click at [566, 23] on div "Welcome 2" at bounding box center [570, 30] width 65 height 17
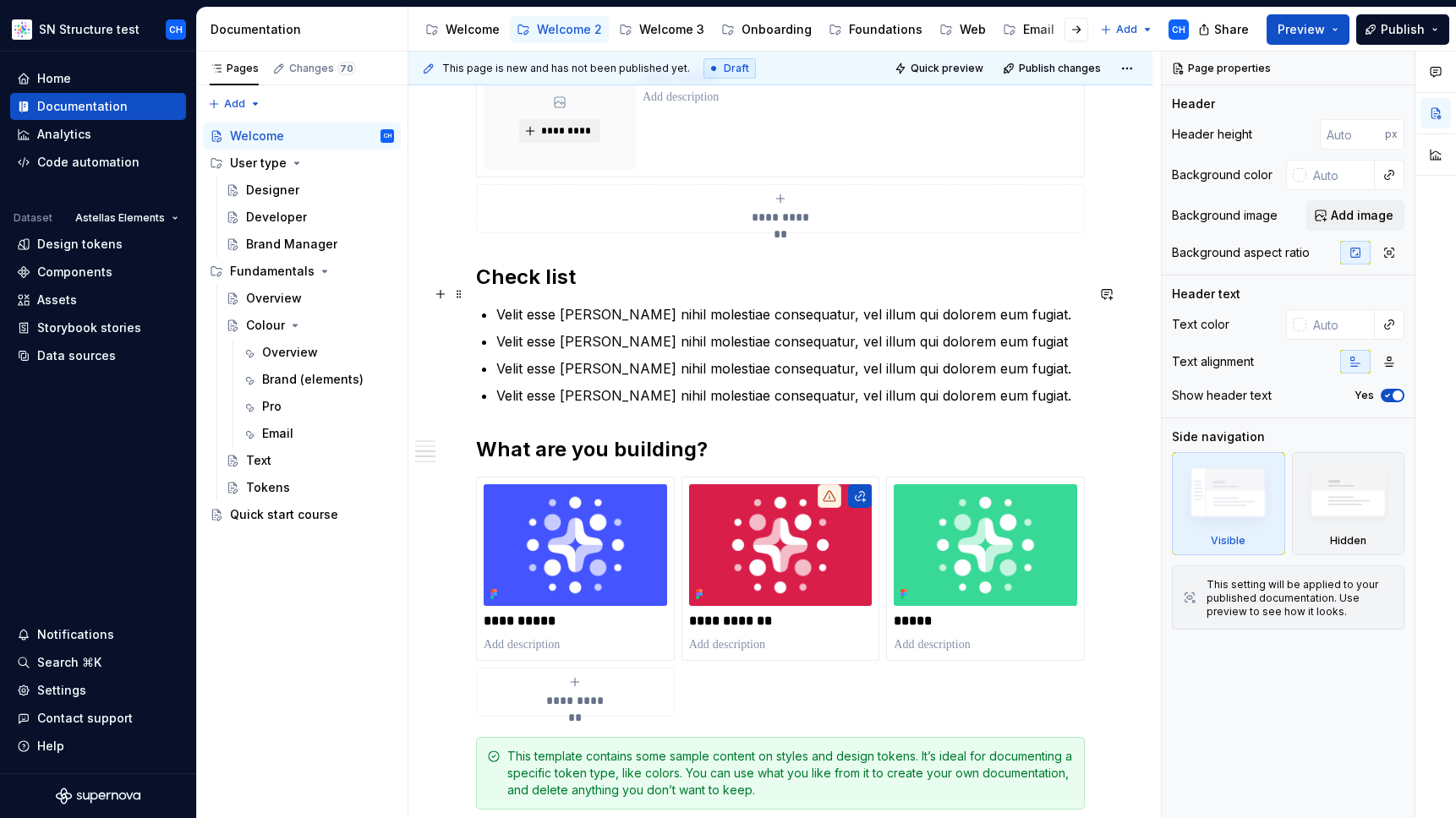
scroll to position [890, 0]
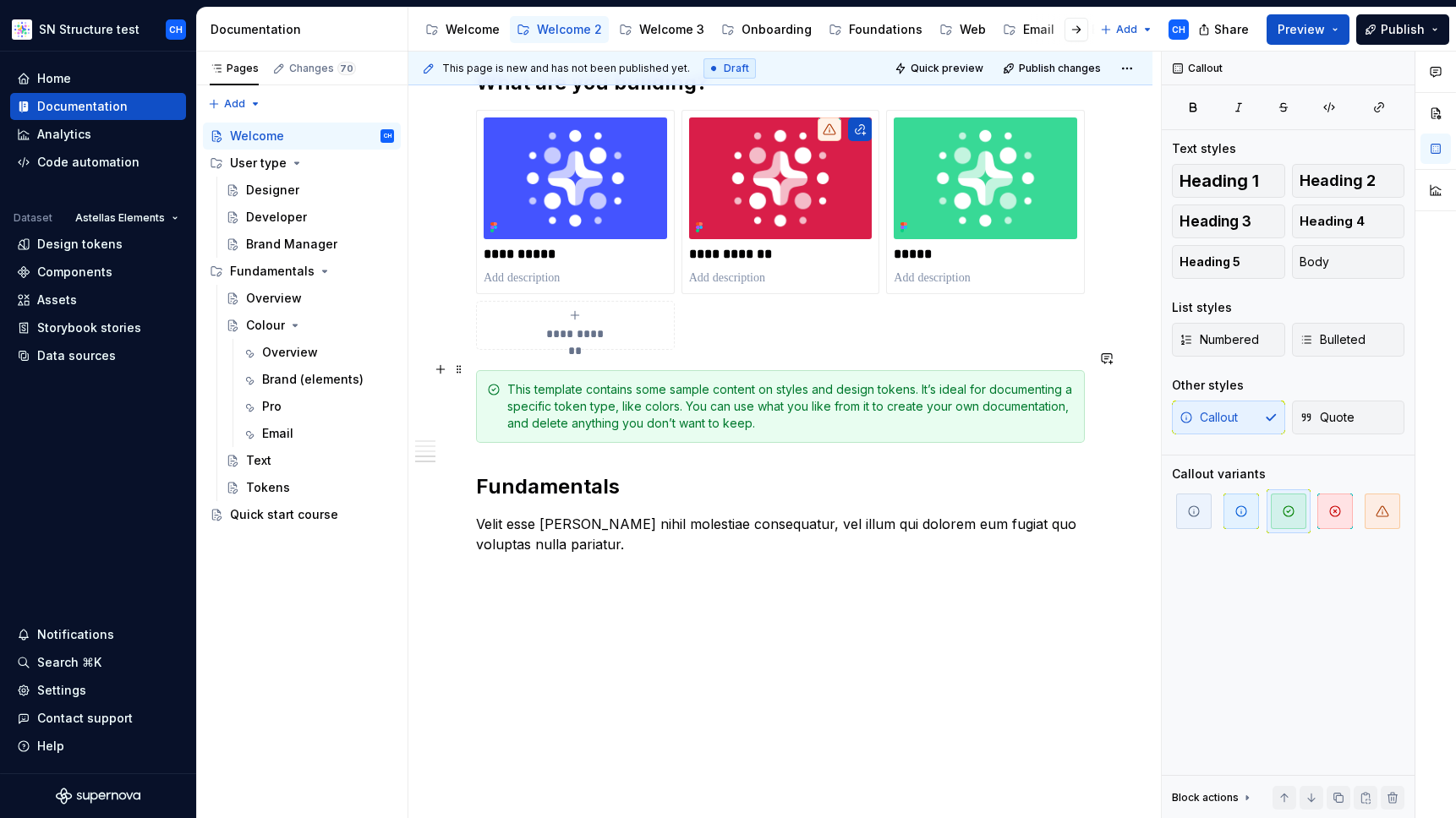
click at [551, 381] on div "This template contains some sample content on styles and design tokens. It’s id…" at bounding box center [790, 406] width 566 height 51
click at [475, 32] on div "Welcome" at bounding box center [472, 30] width 54 height 17
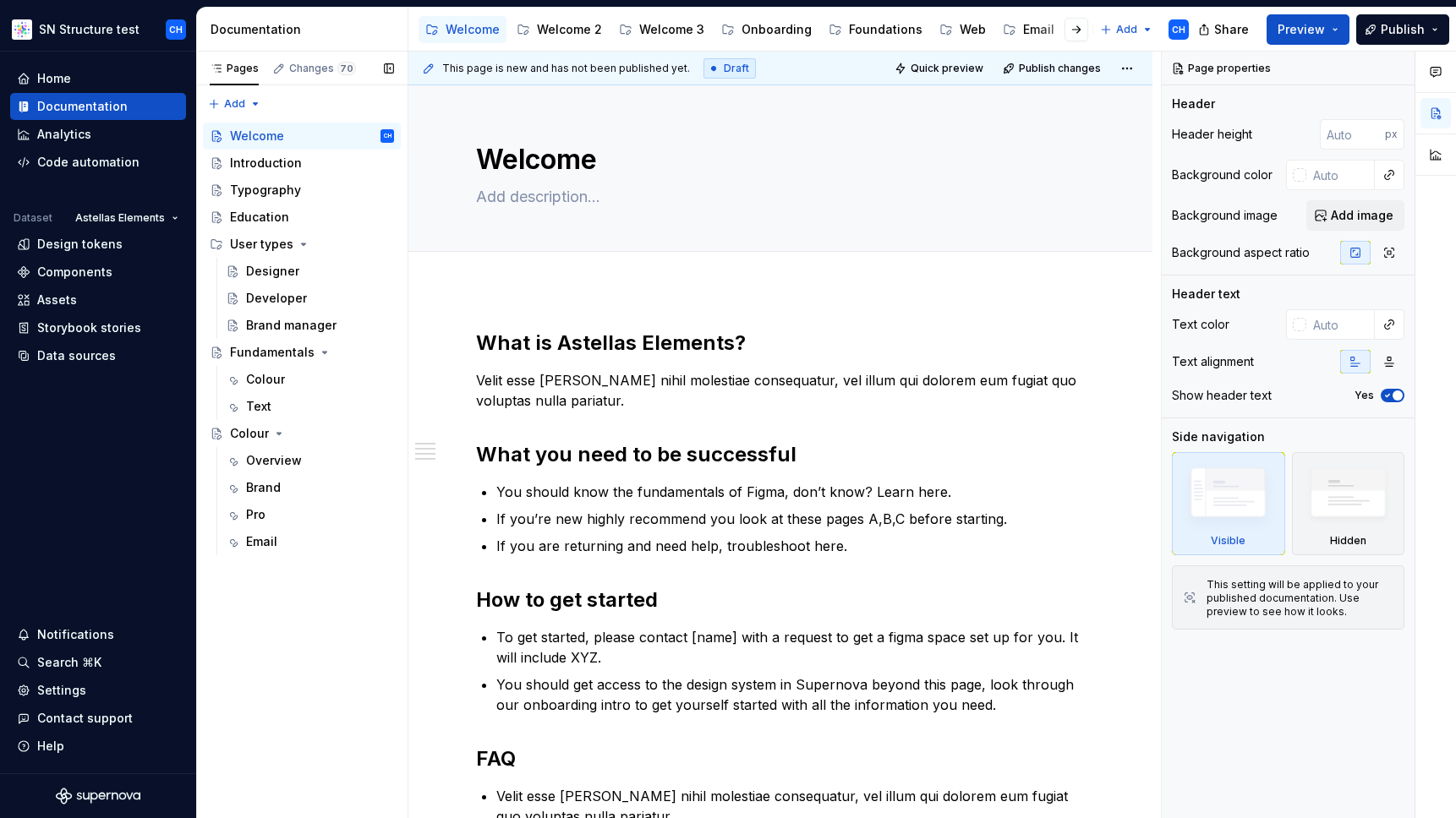
click at [279, 620] on div "Pages Changes 70 Add Accessibility guide for tree Page tree. Navigate the tree …" at bounding box center [301, 435] width 211 height 768
click at [293, 615] on div "Pages Changes 70 Add Accessibility guide for tree Page tree. Navigate the tree …" at bounding box center [301, 435] width 211 height 768
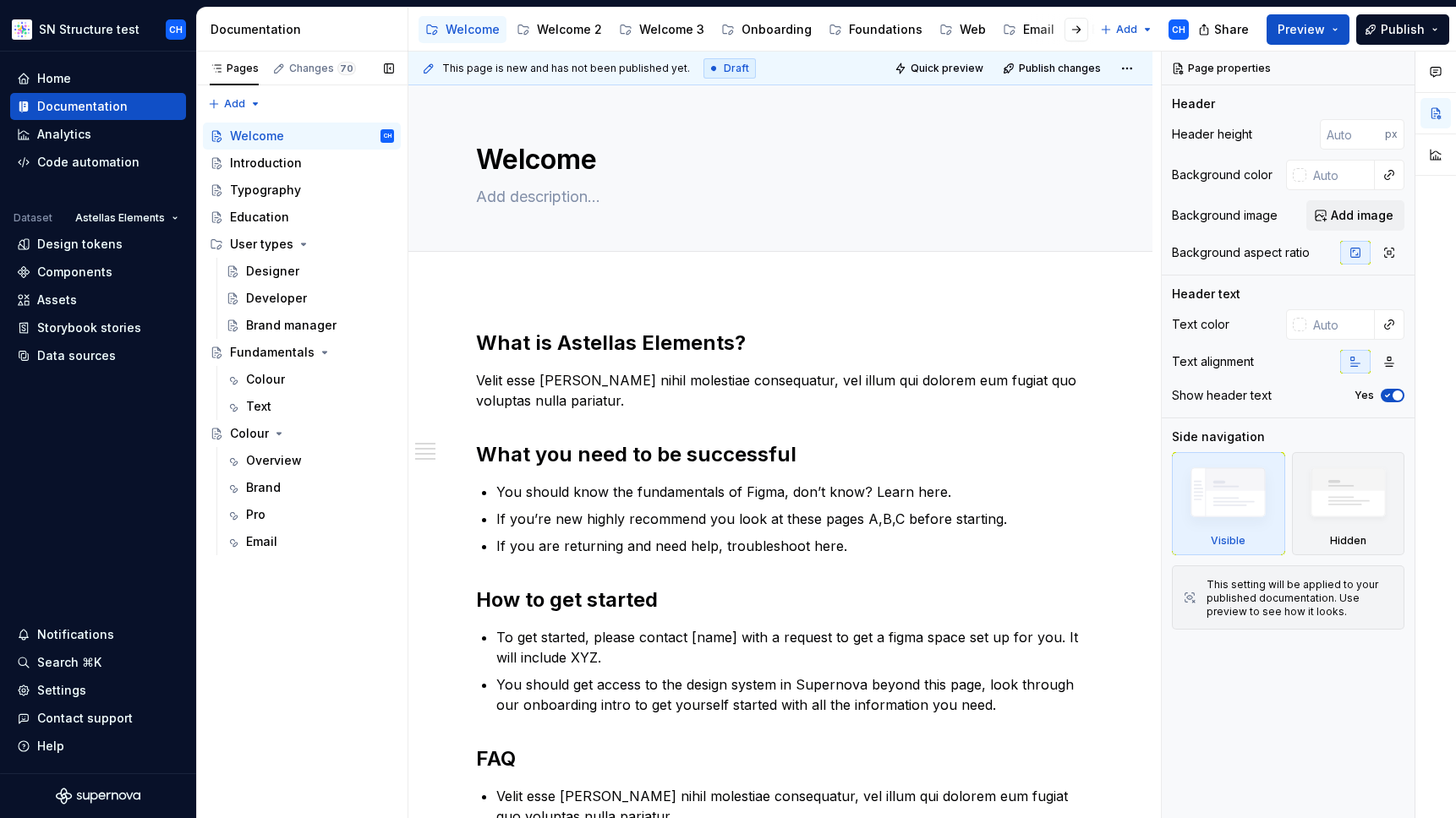
click at [293, 615] on div "Pages Changes 70 Add Accessibility guide for tree Page tree. Navigate the tree …" at bounding box center [301, 435] width 211 height 768
click at [285, 167] on div "Introduction" at bounding box center [265, 163] width 72 height 17
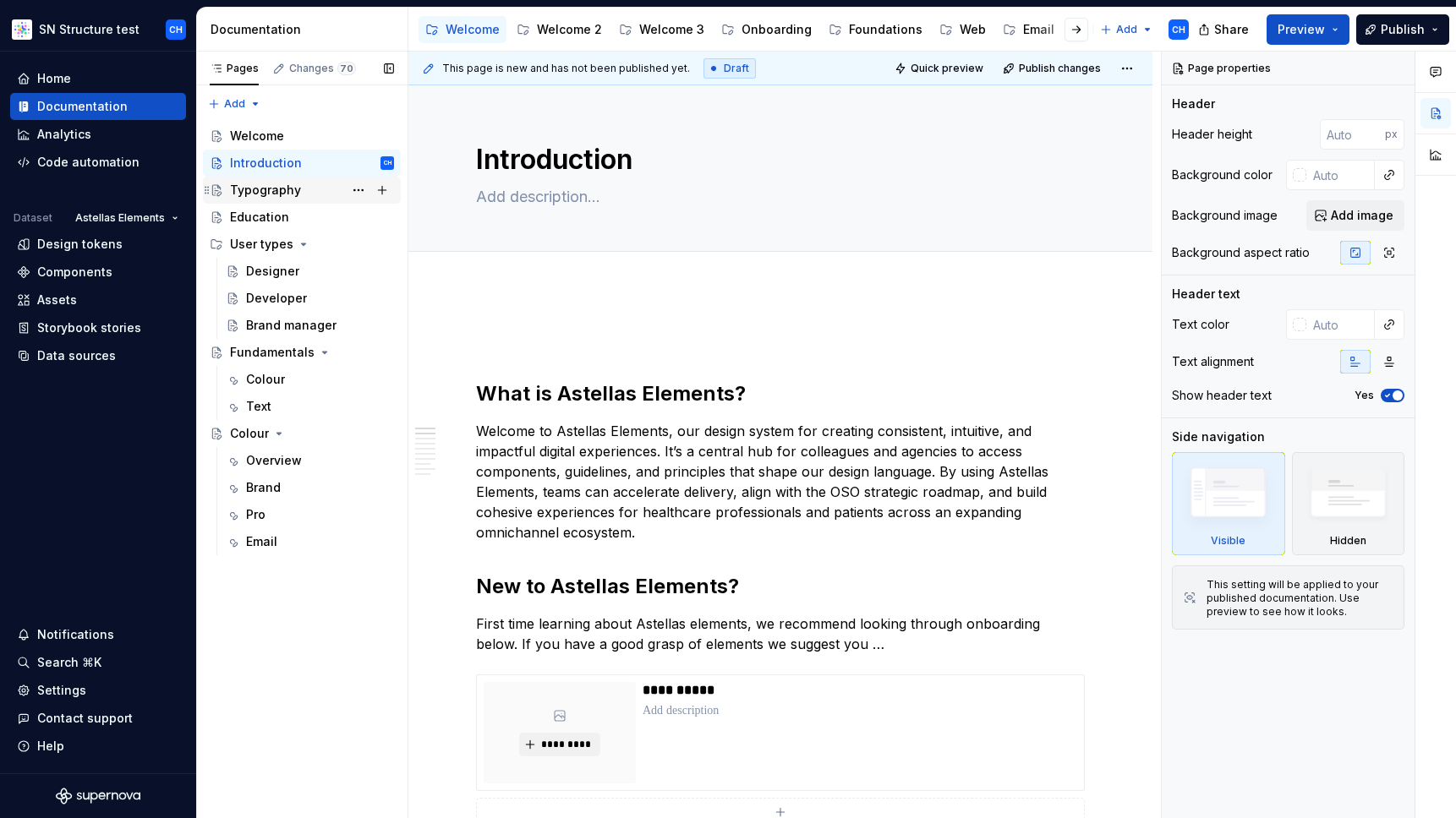
click at [277, 191] on div "Typography" at bounding box center [265, 191] width 71 height 17
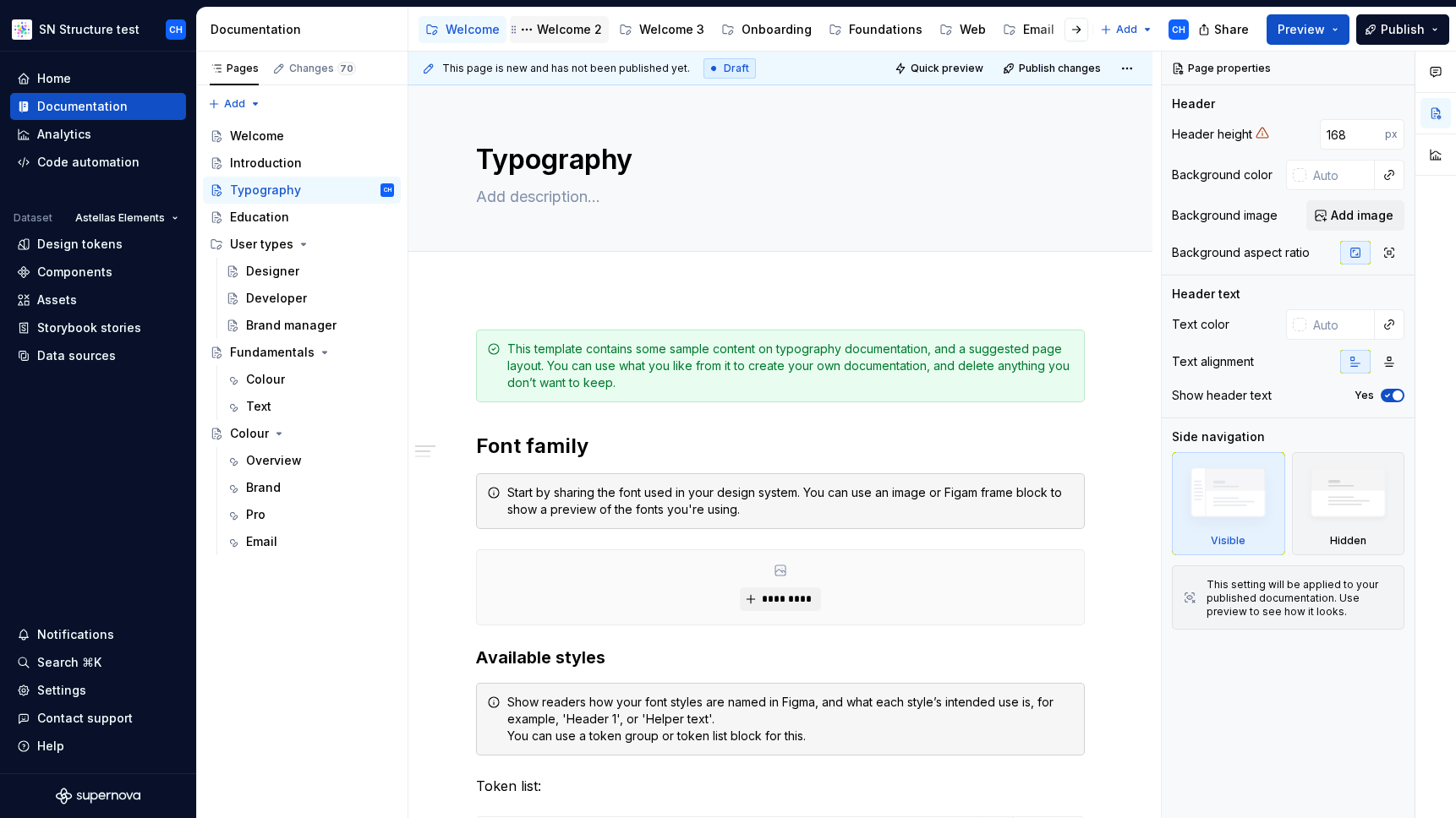
click at [568, 27] on div "Welcome 2" at bounding box center [570, 30] width 65 height 17
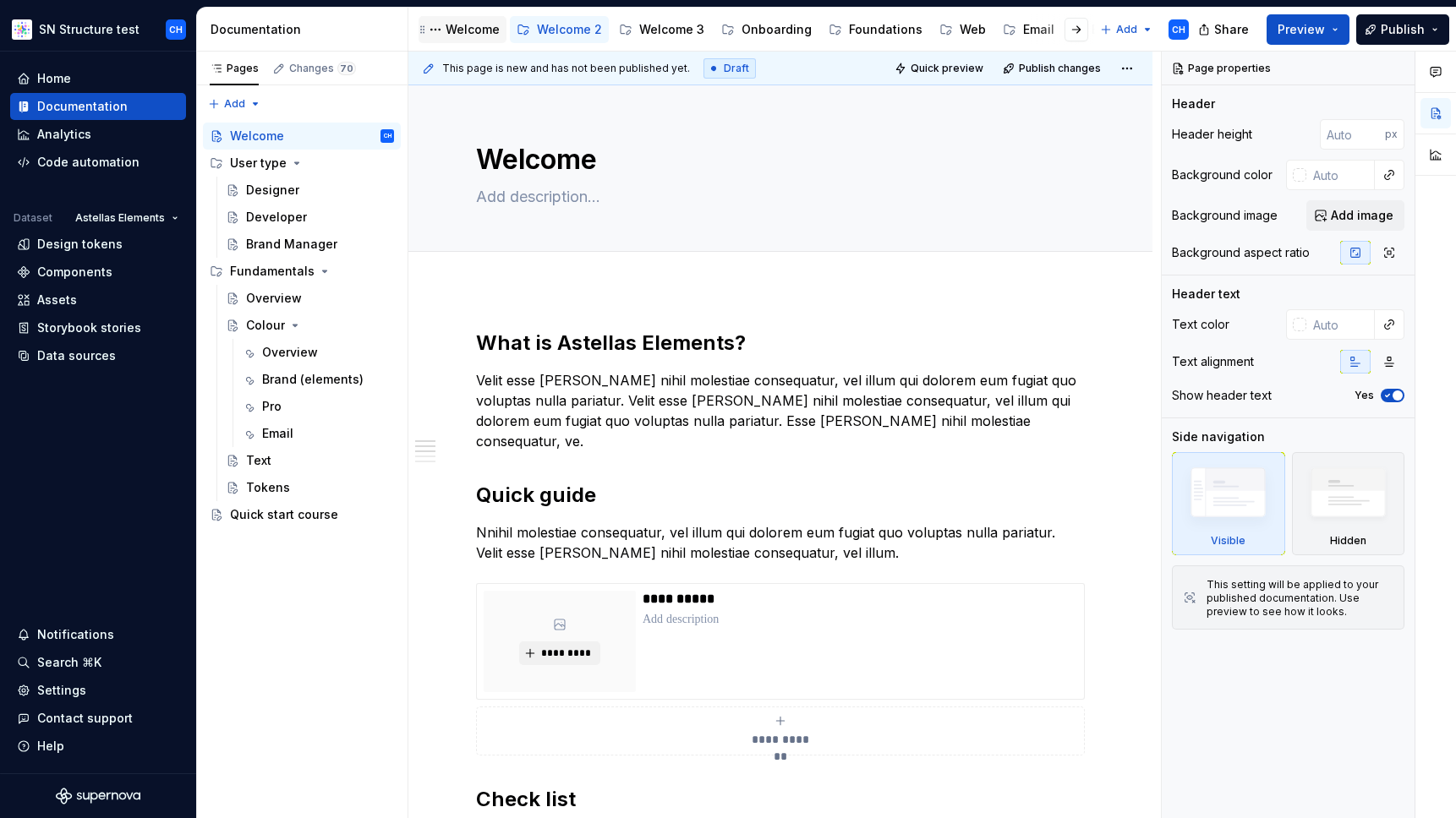
click at [470, 32] on div "Welcome" at bounding box center [472, 30] width 54 height 17
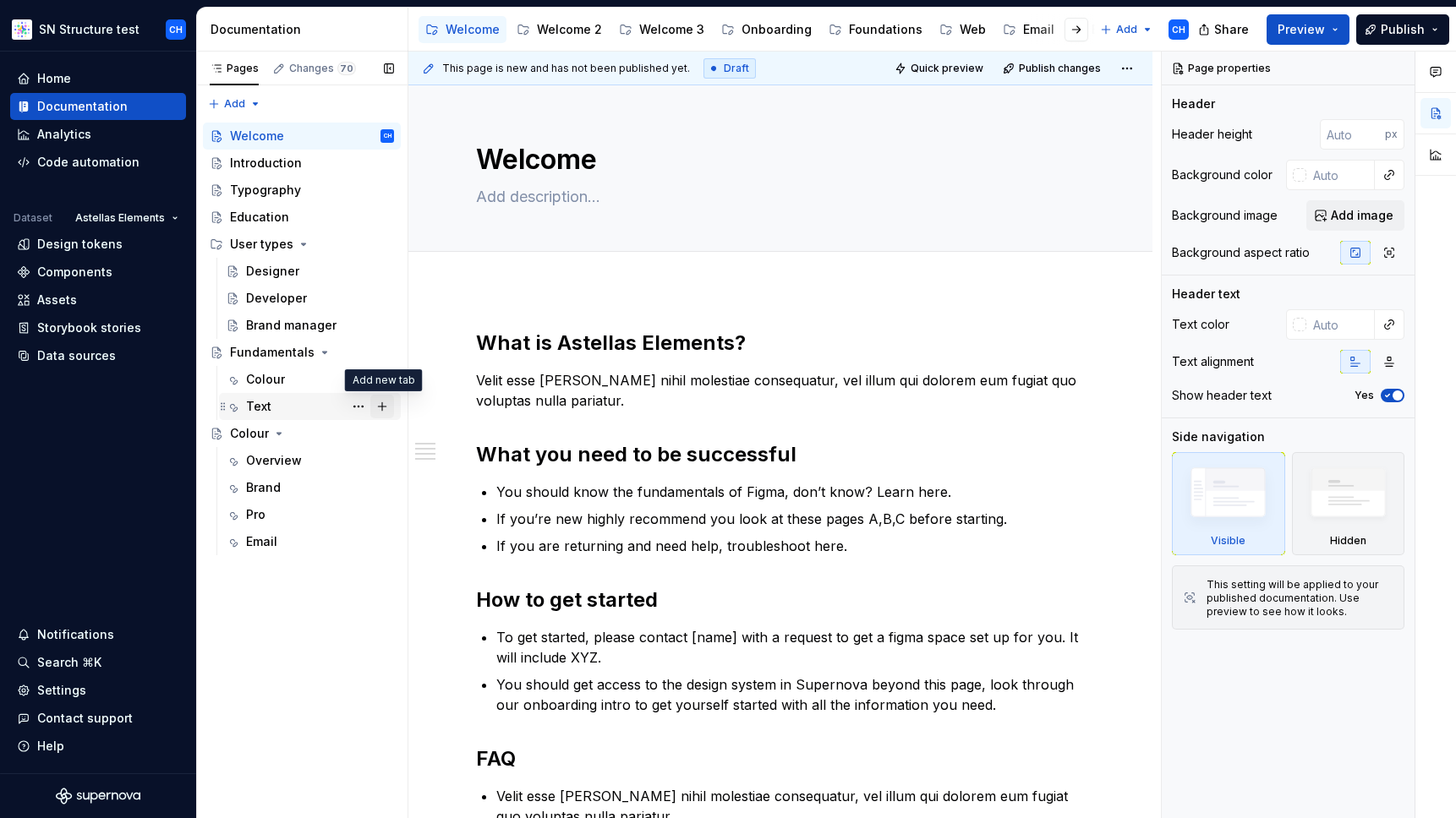
click at [380, 409] on button "Page tree" at bounding box center [381, 406] width 23 height 23
type textarea "*"
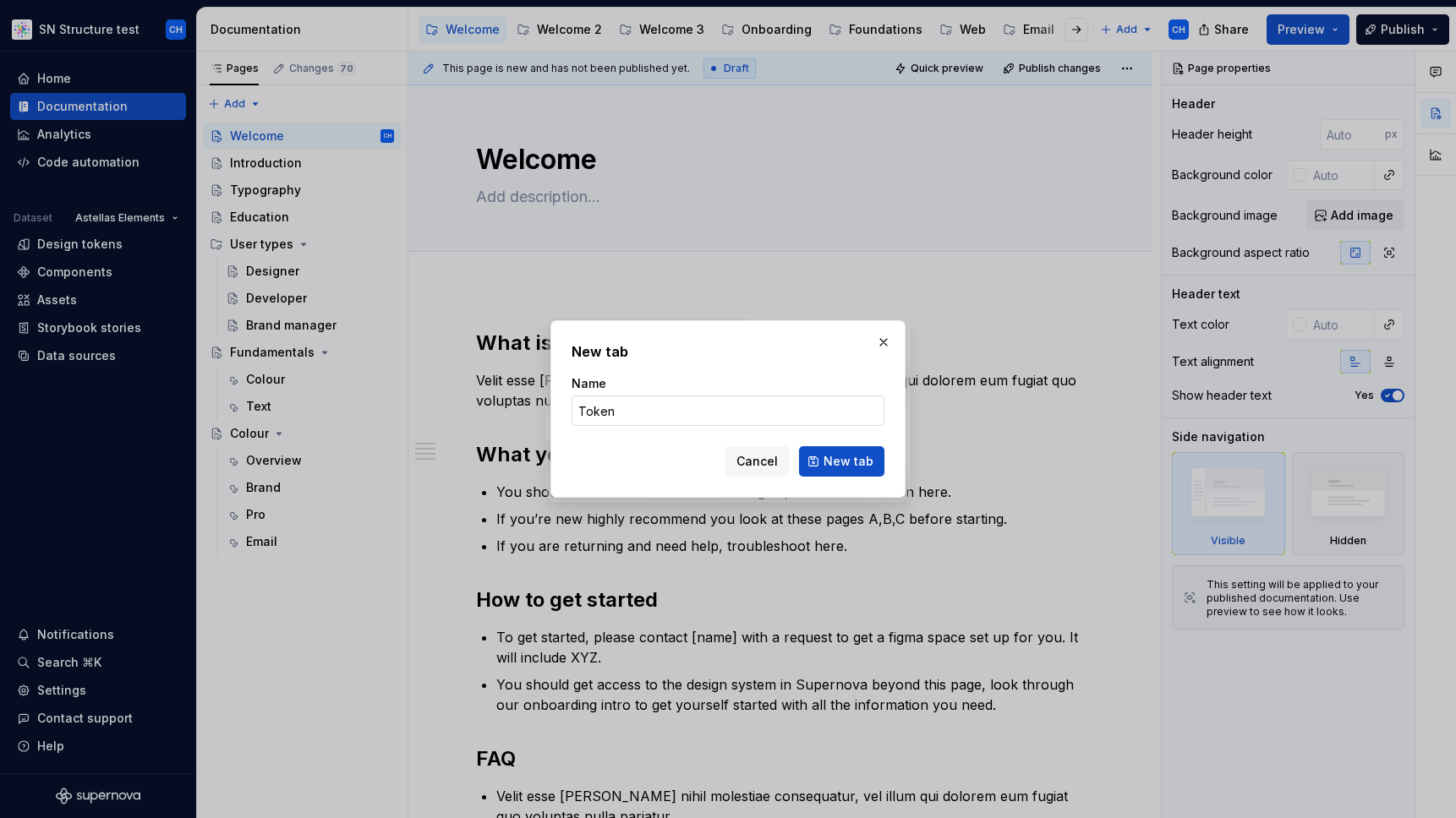
type input "Tokens"
click button "New tab" at bounding box center [842, 461] width 86 height 31
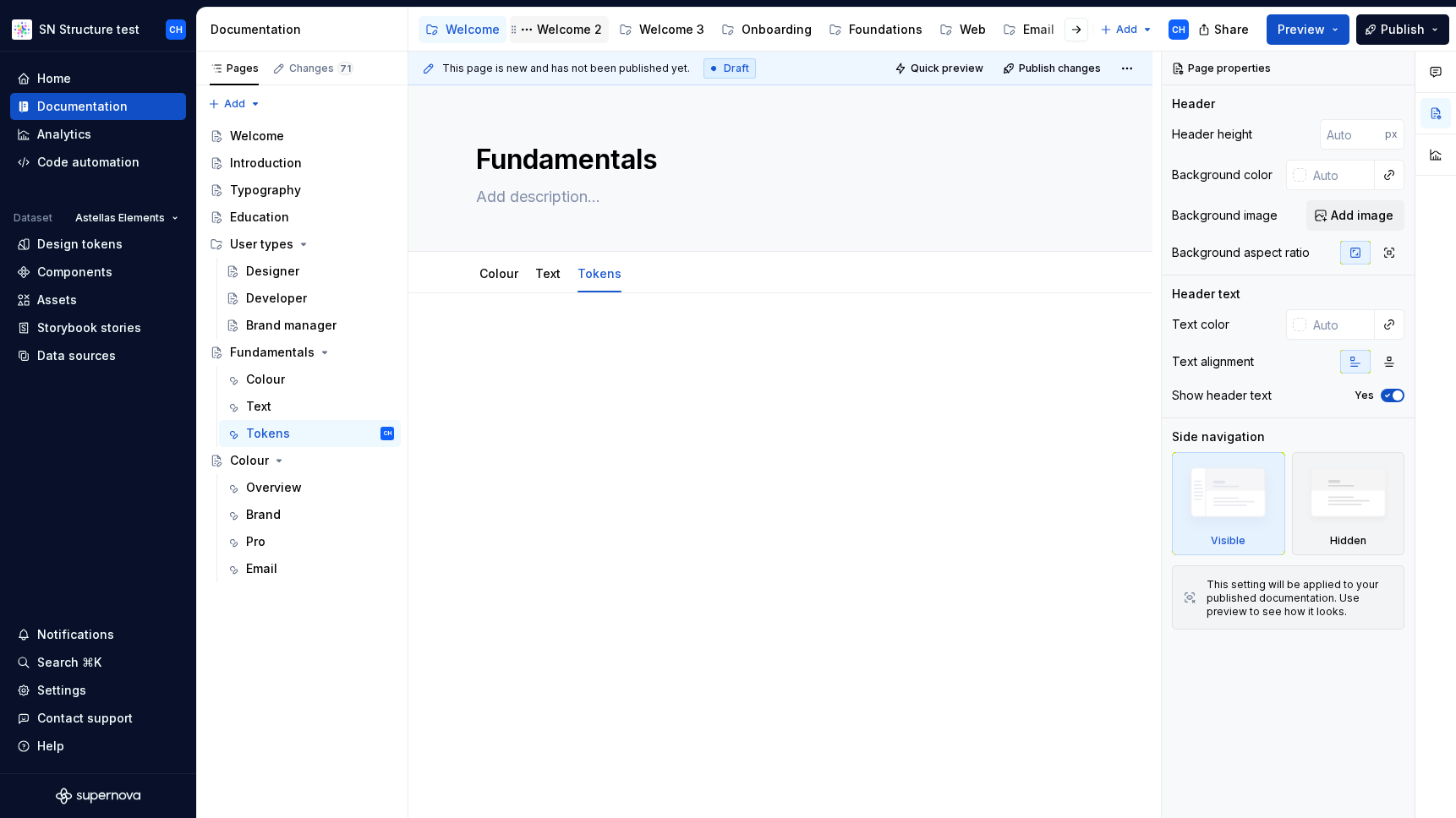
click at [563, 33] on div "Welcome 2" at bounding box center [570, 30] width 65 height 17
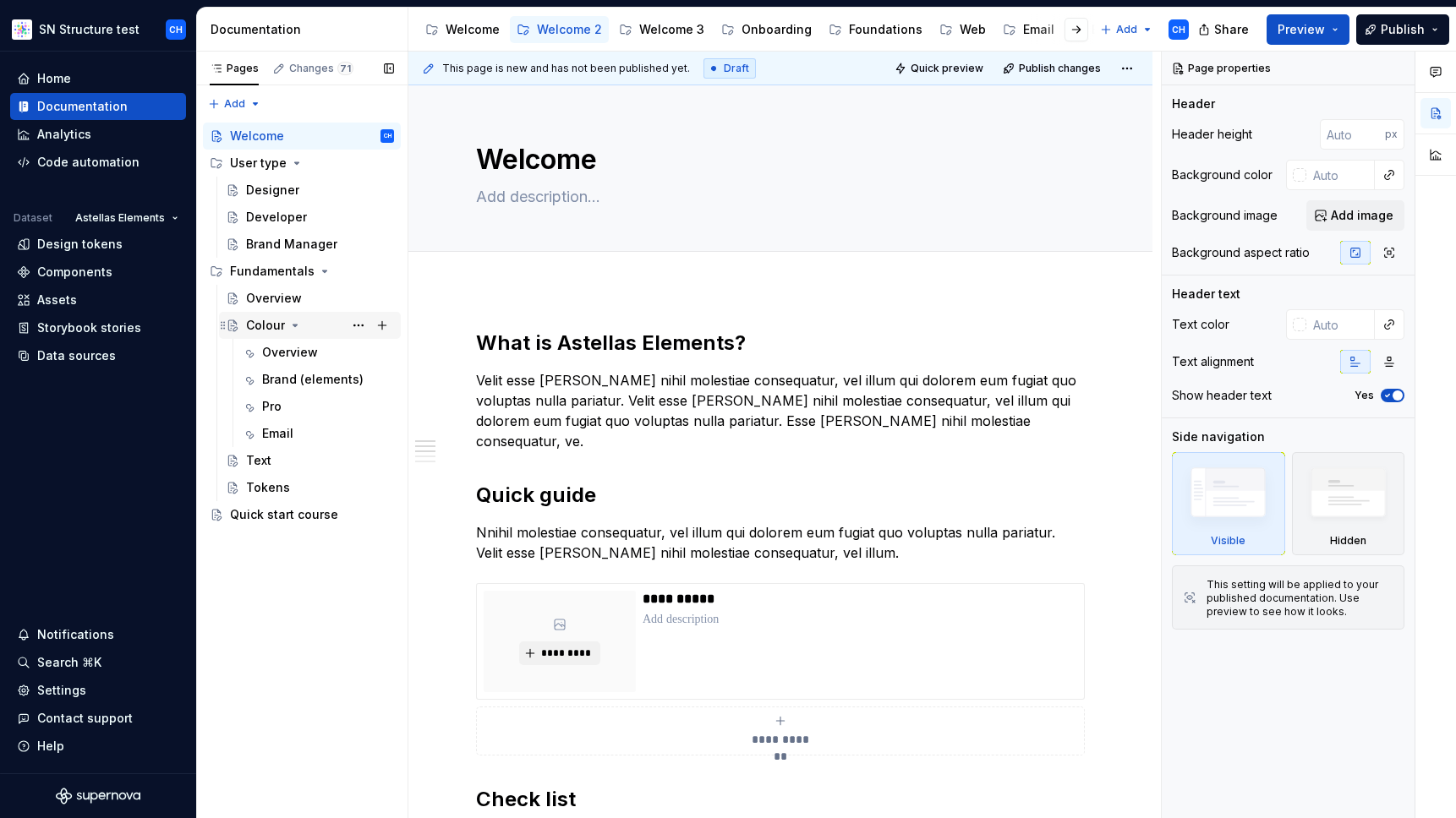
click at [295, 324] on icon "Page tree" at bounding box center [296, 325] width 5 height 2
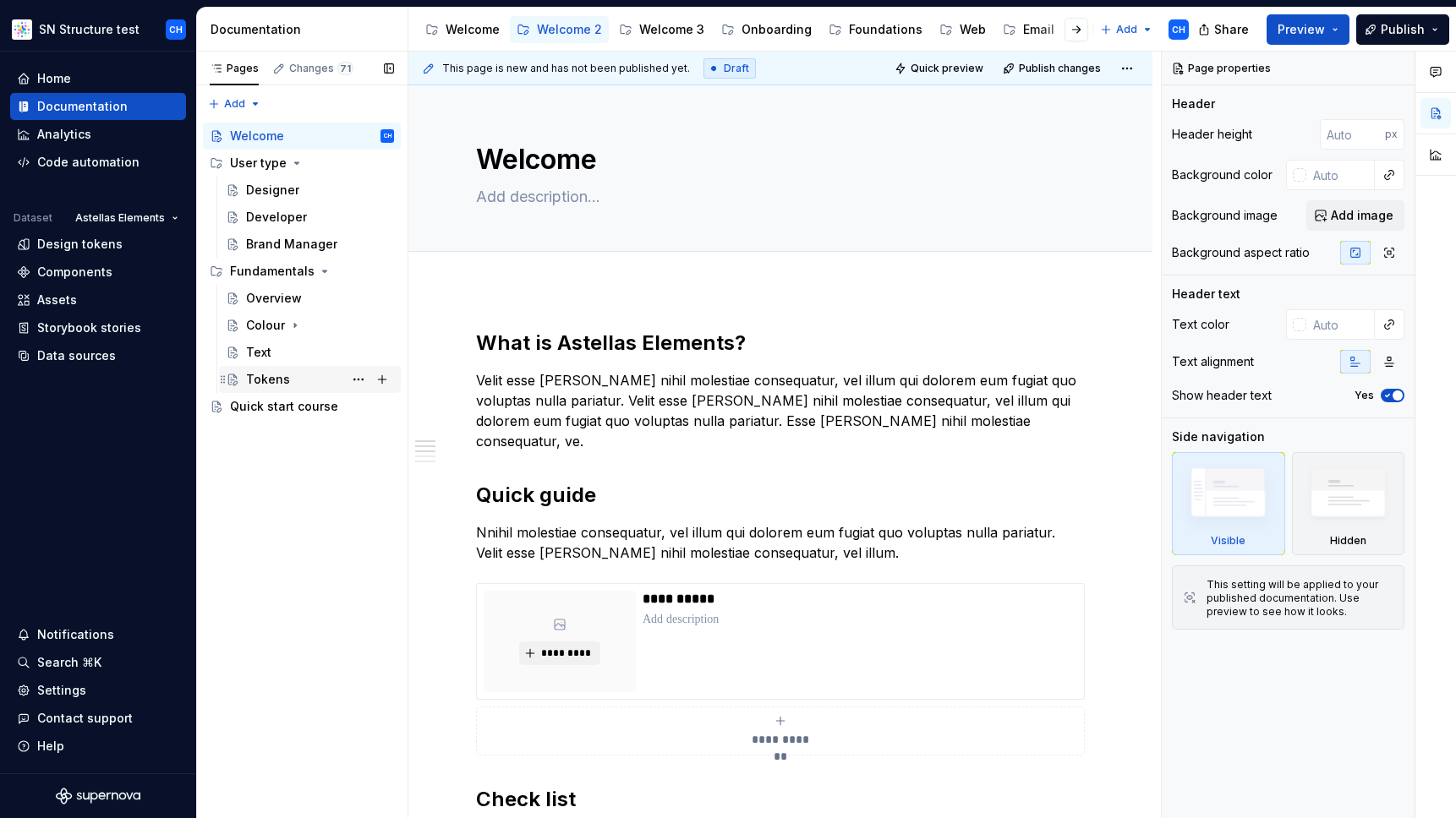
click at [278, 386] on div "Tokens" at bounding box center [268, 379] width 44 height 17
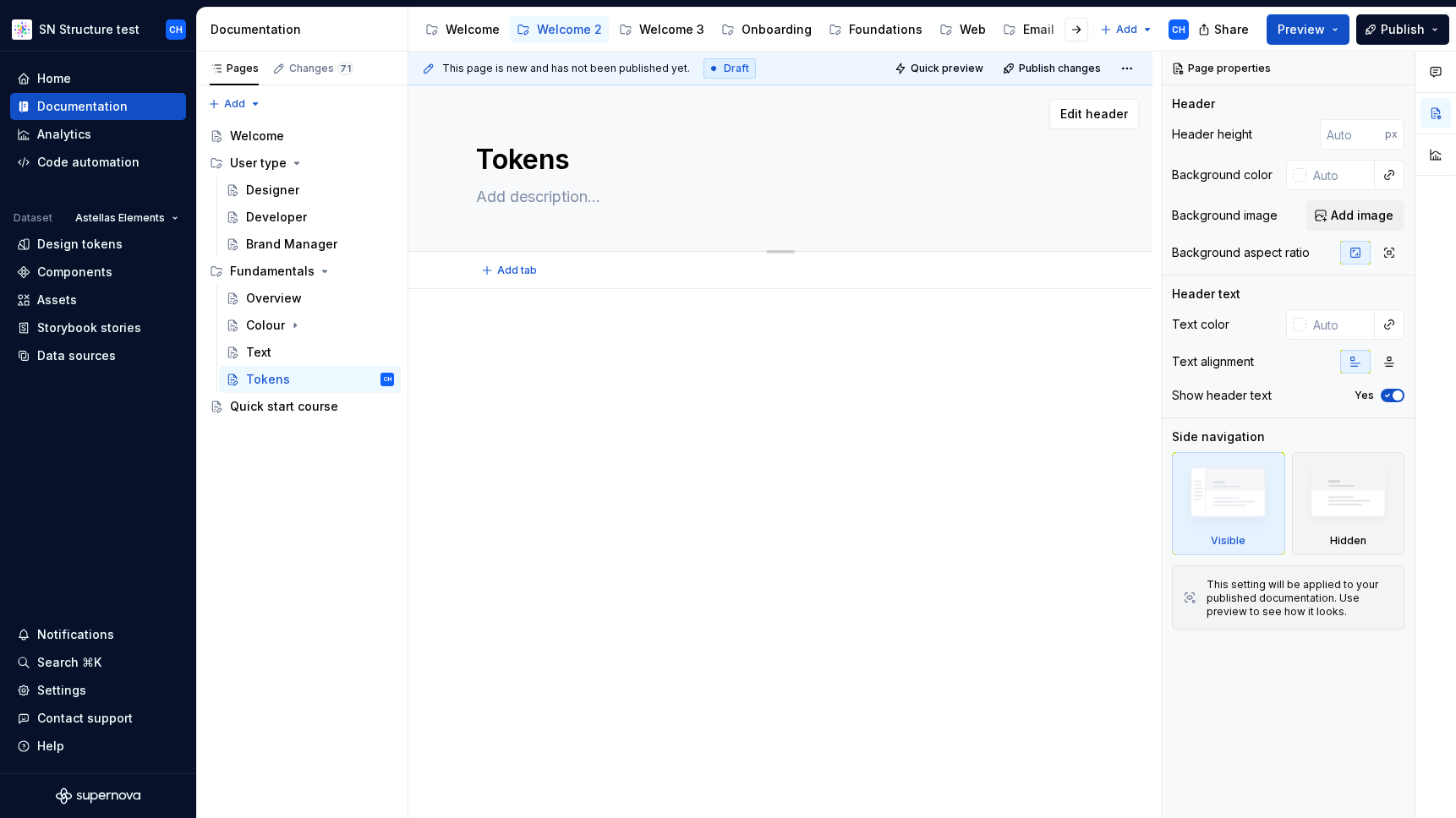
click at [513, 165] on textarea "Tokens" at bounding box center [776, 160] width 609 height 41
type textarea "*"
type textarea "L"
type textarea "*"
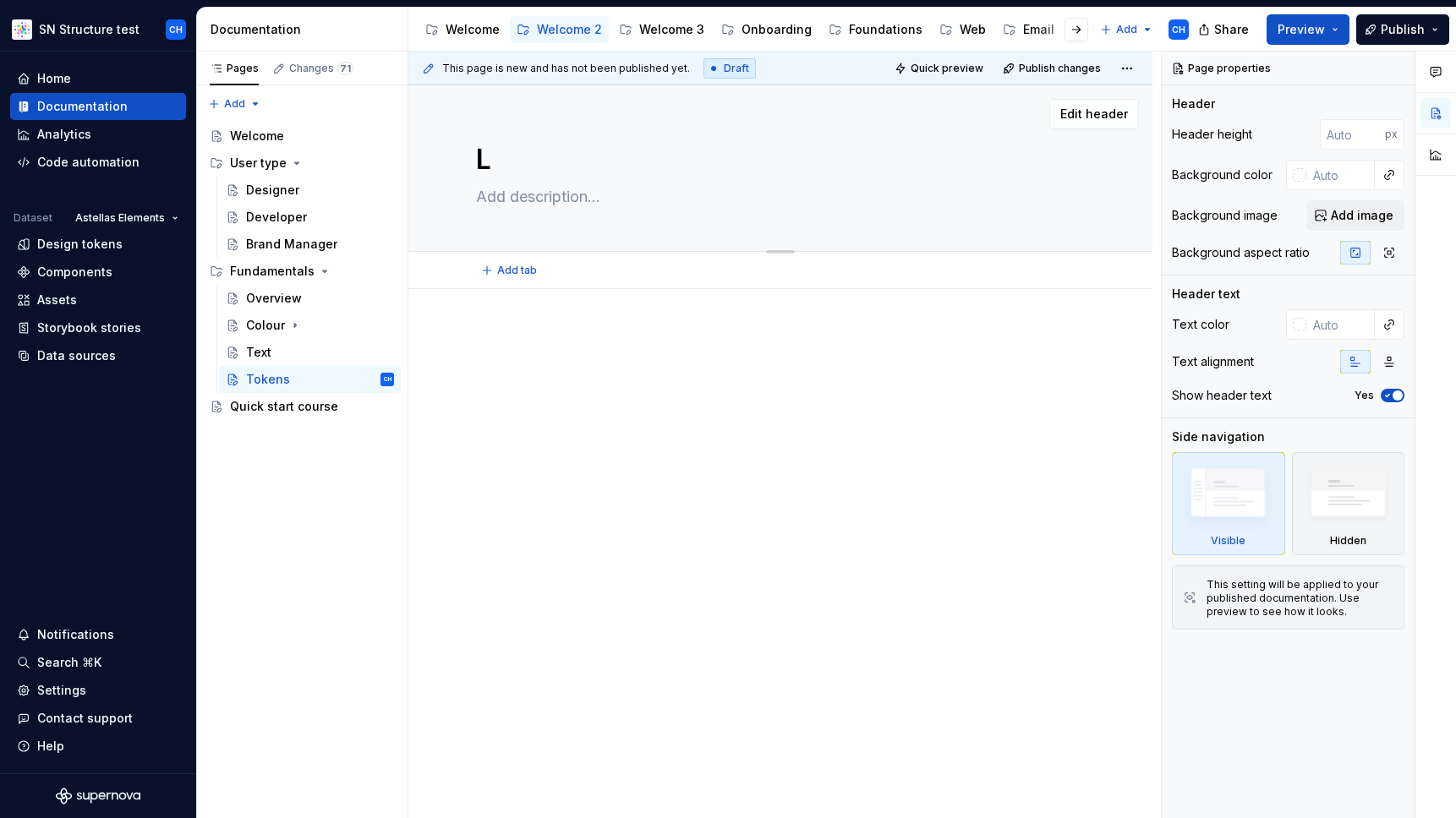
type textarea "La"
type textarea "*"
type textarea "Lay"
type textarea "*"
type textarea "Layo"
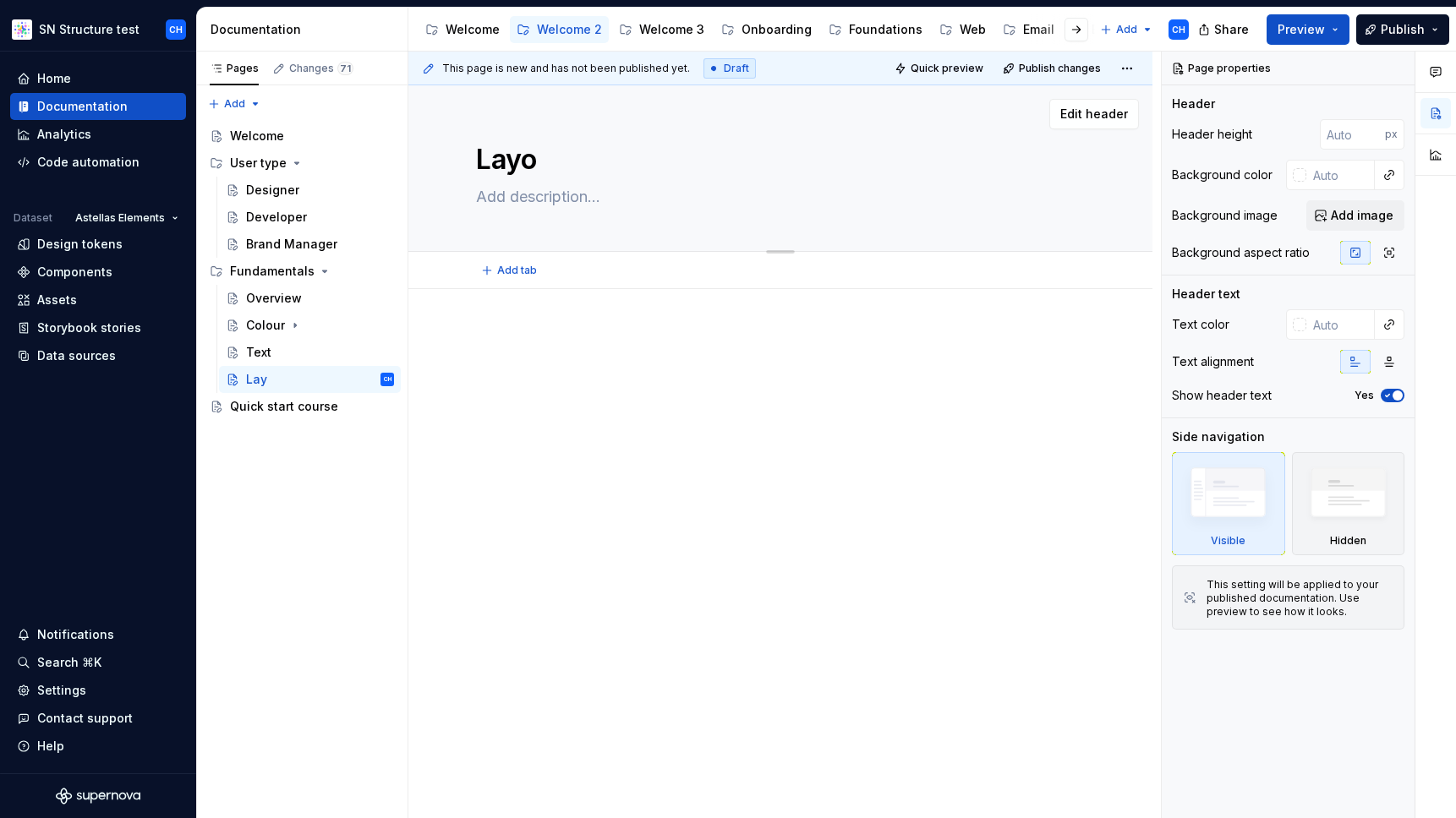
type textarea "*"
type textarea "Layout"
type textarea "*"
type textarea "Layout"
click at [385, 270] on button "Page tree" at bounding box center [381, 270] width 23 height 23
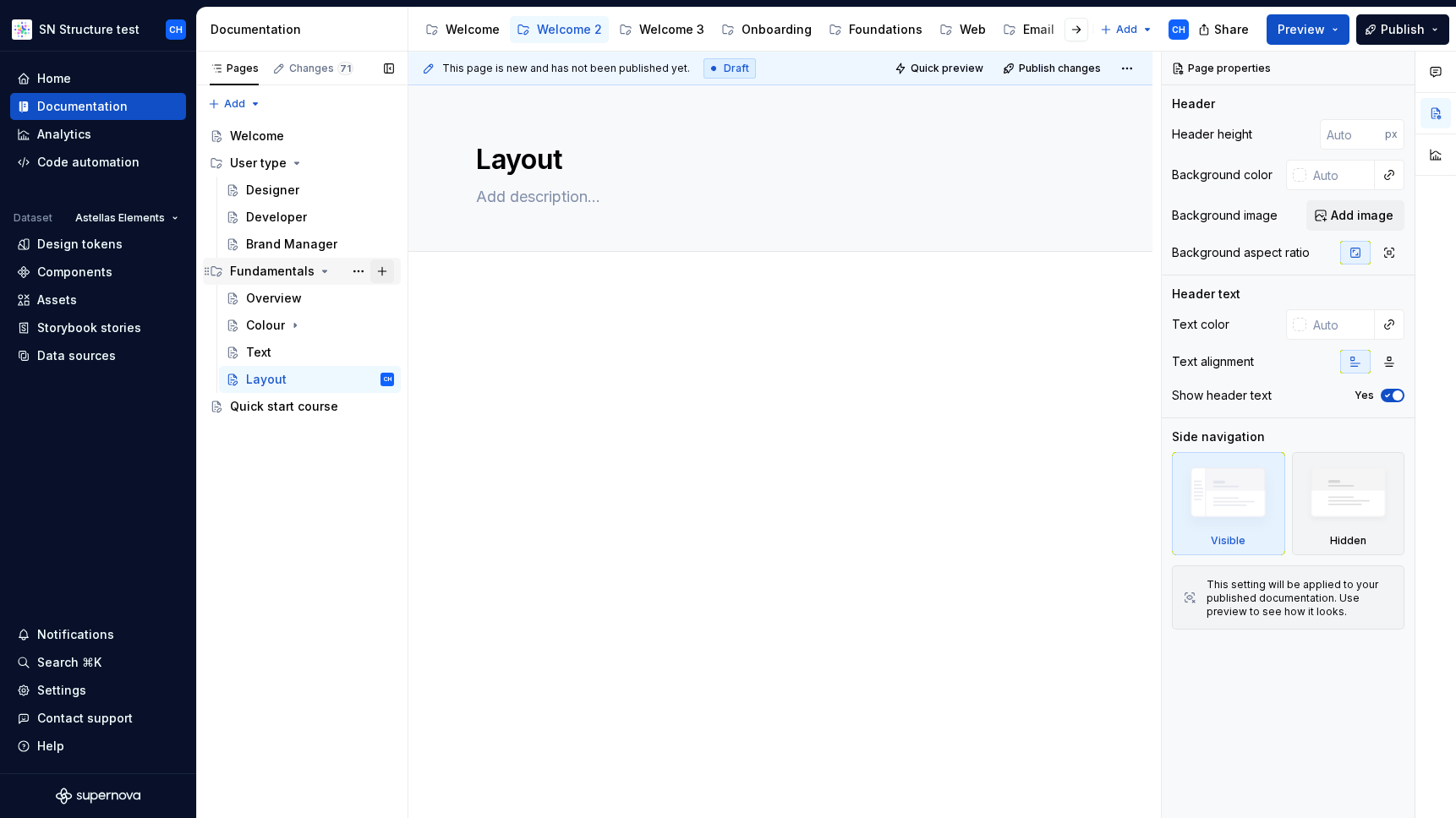
type textarea "*"
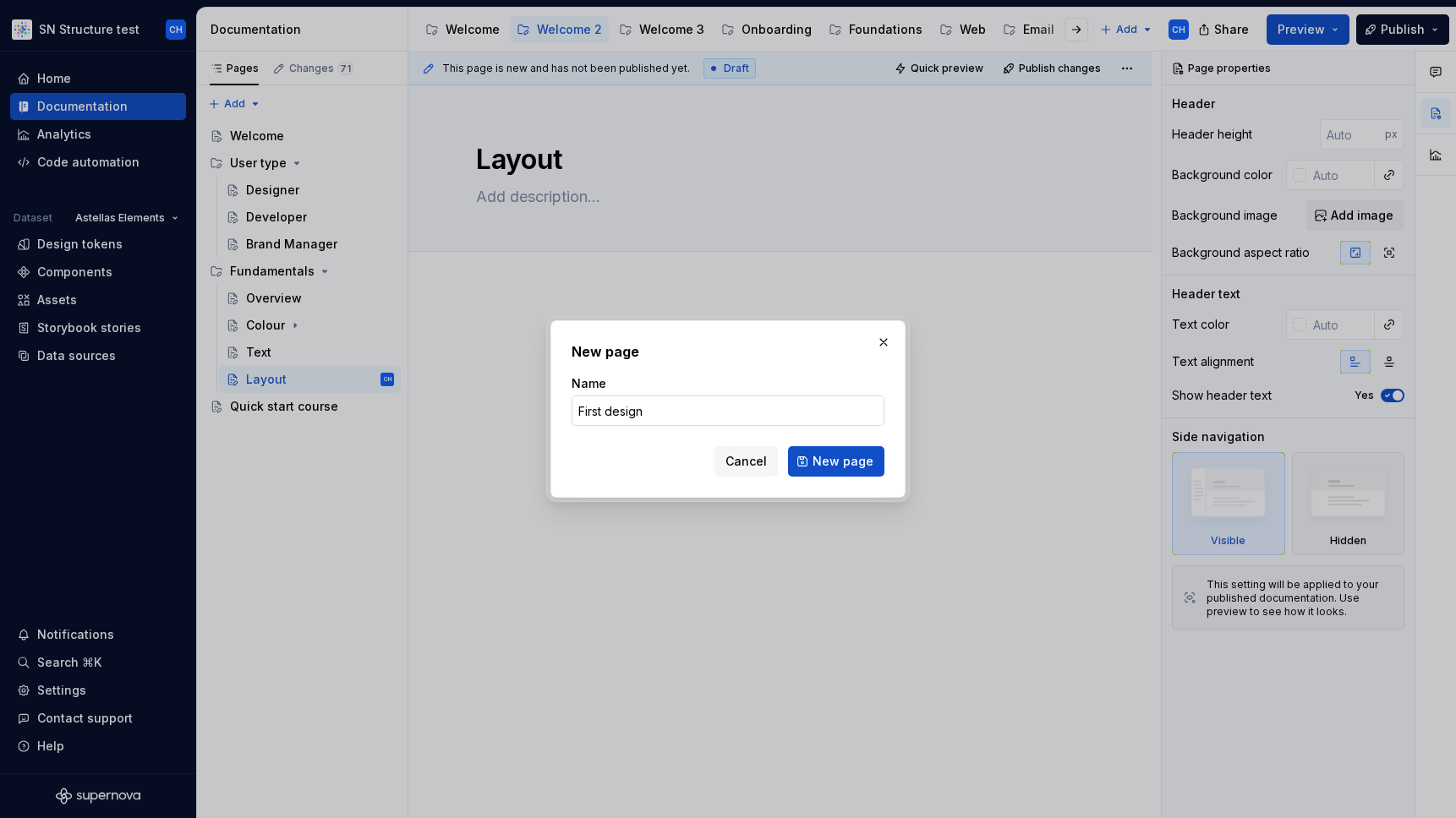
type input "First design"
click button "New page" at bounding box center [837, 461] width 97 height 31
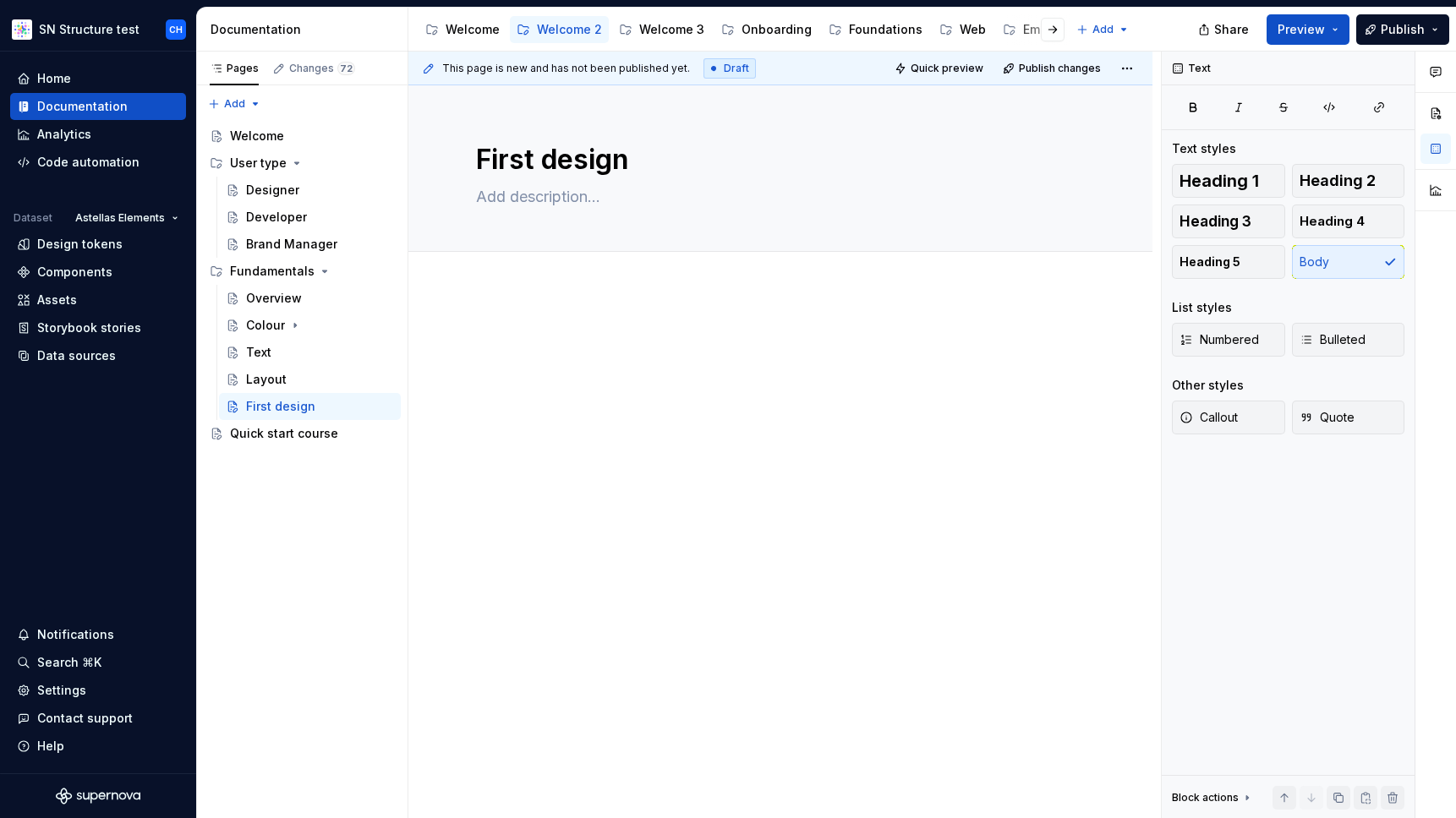
type textarea "*"
